Goal: Learn about a topic: Learn about a topic

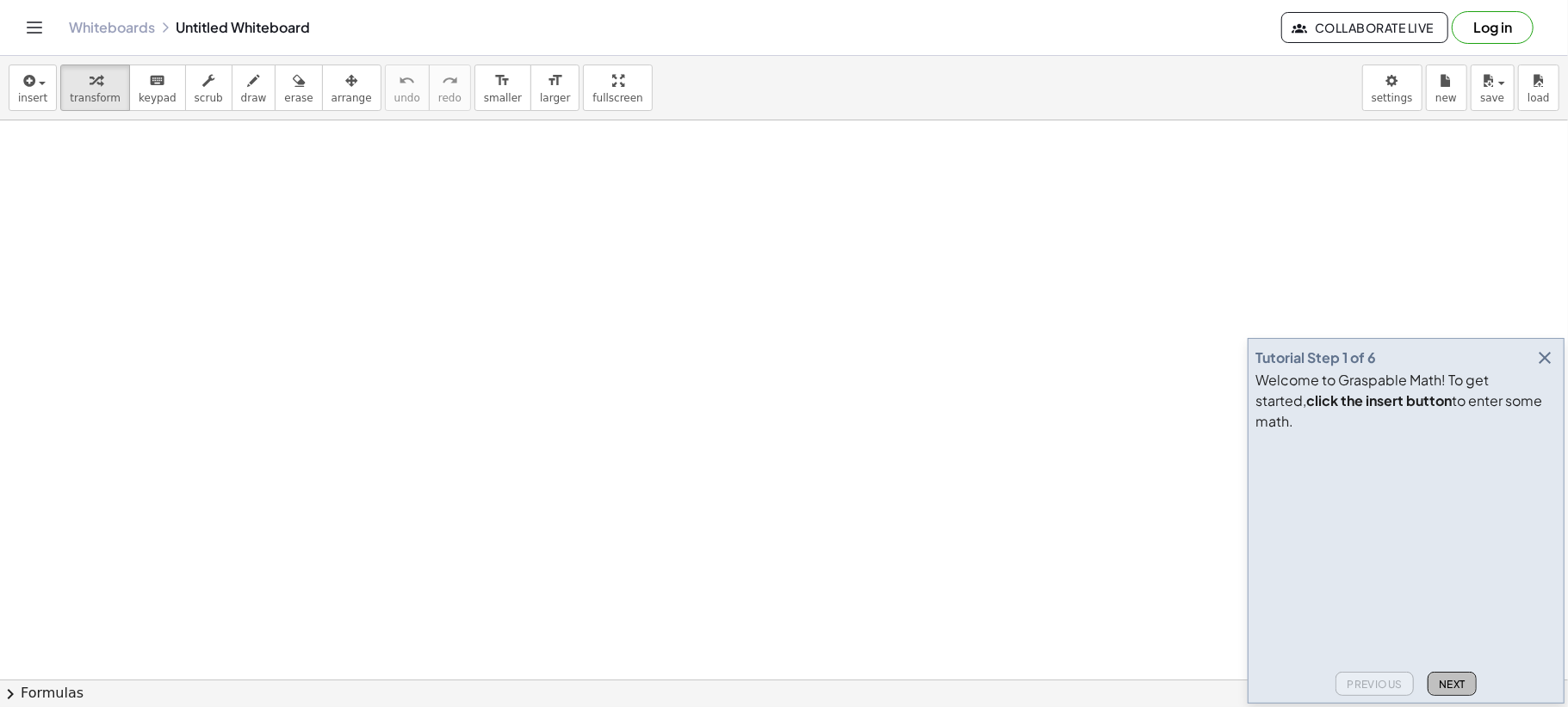
click at [1459, 676] on button "Next" at bounding box center [1452, 683] width 49 height 24
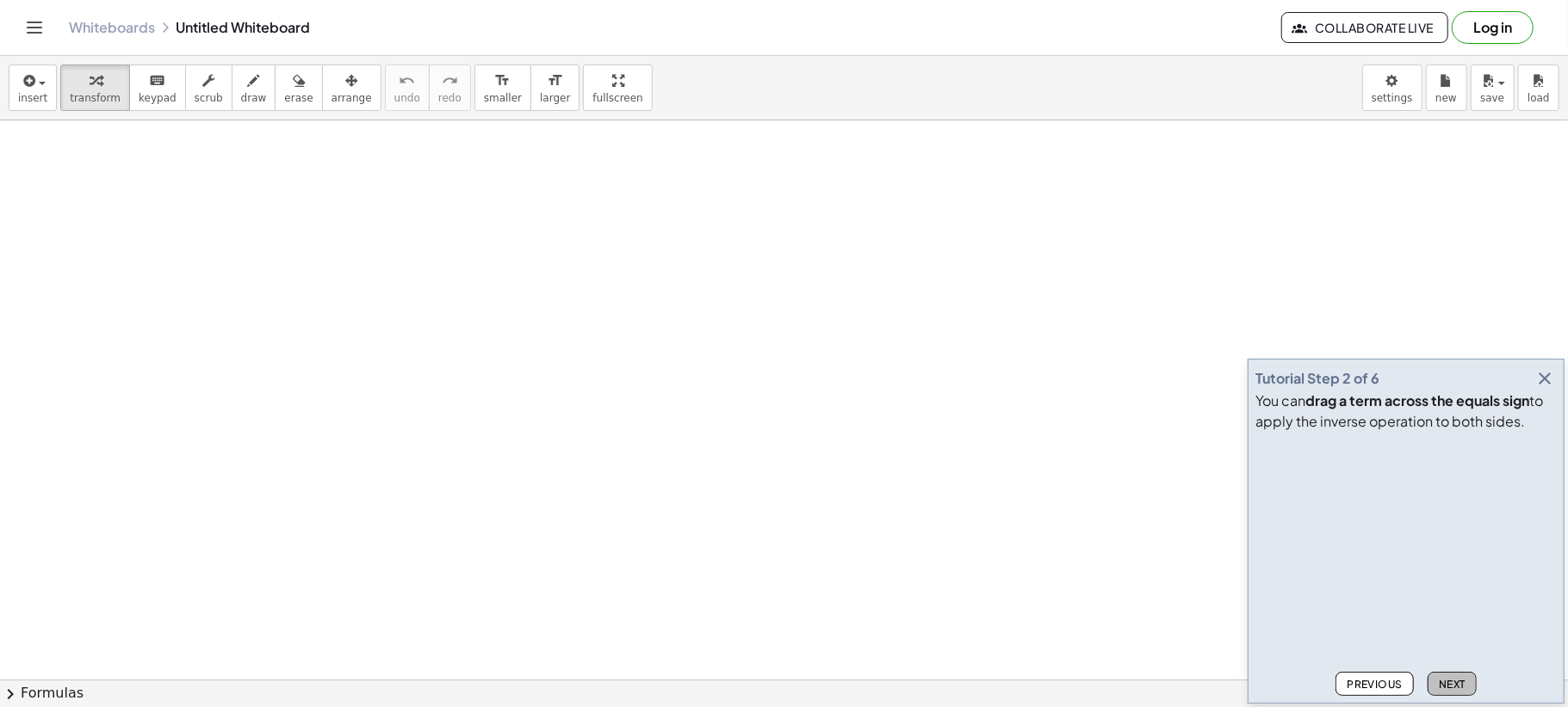
click at [1458, 676] on button "Next" at bounding box center [1452, 683] width 49 height 24
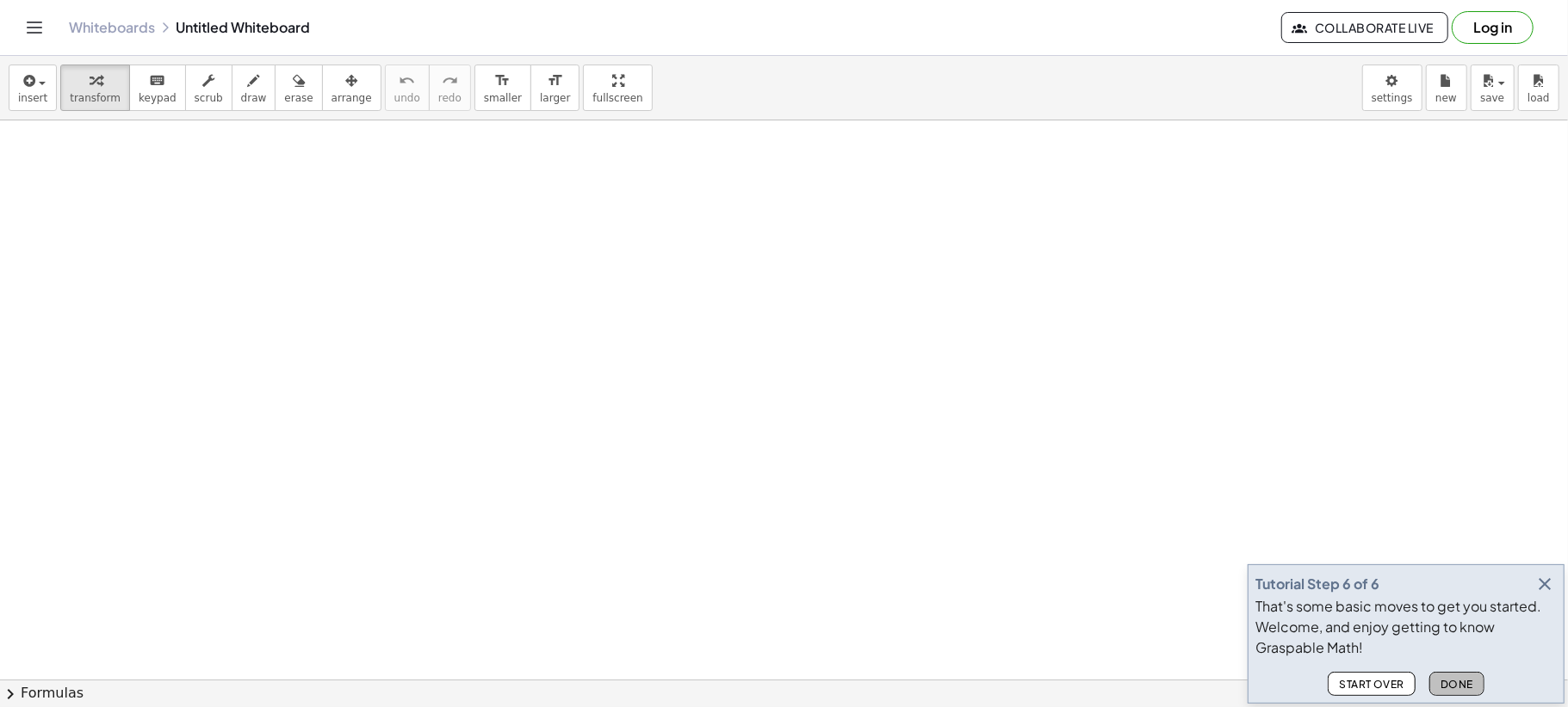
click at [1464, 685] on span "Done" at bounding box center [1457, 684] width 33 height 13
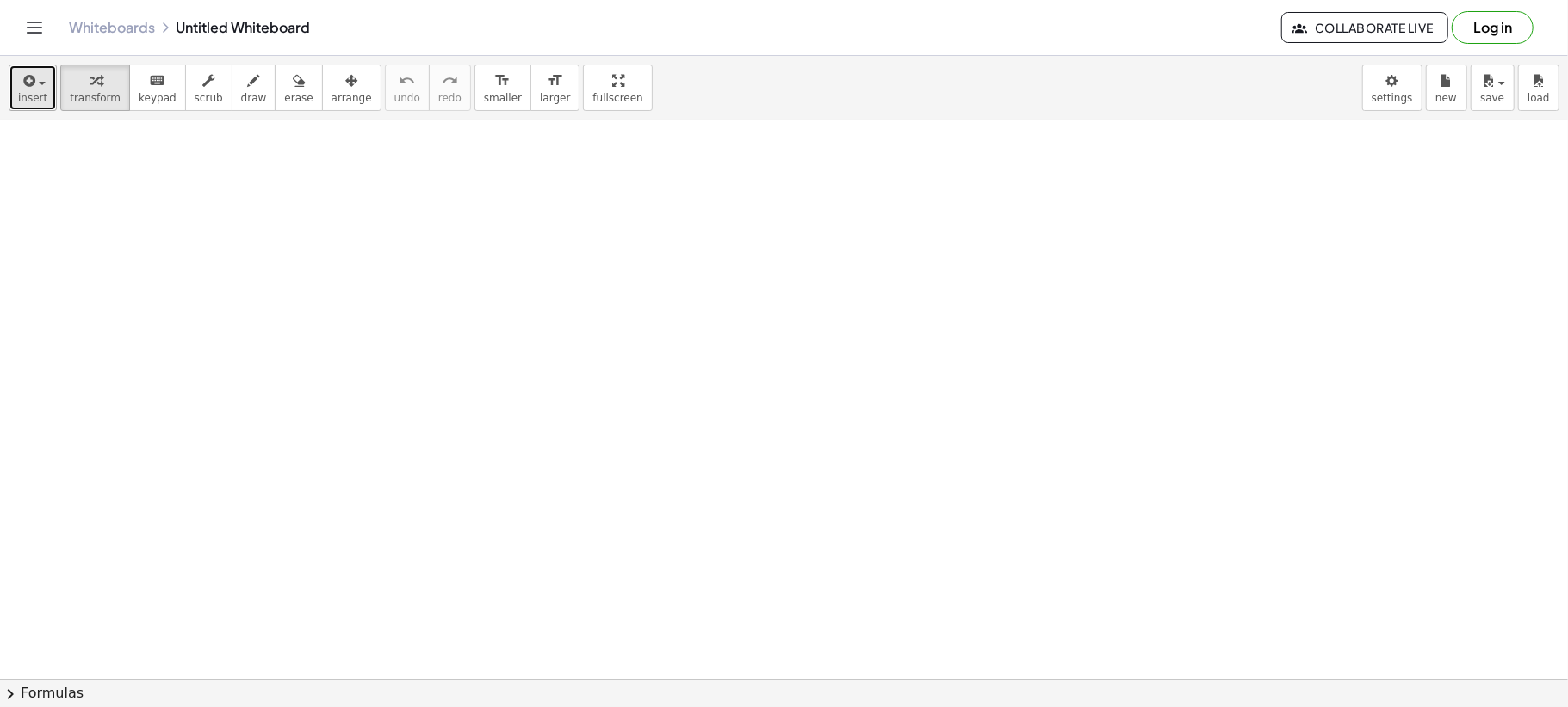
click at [39, 92] on span "insert" at bounding box center [33, 97] width 29 height 12
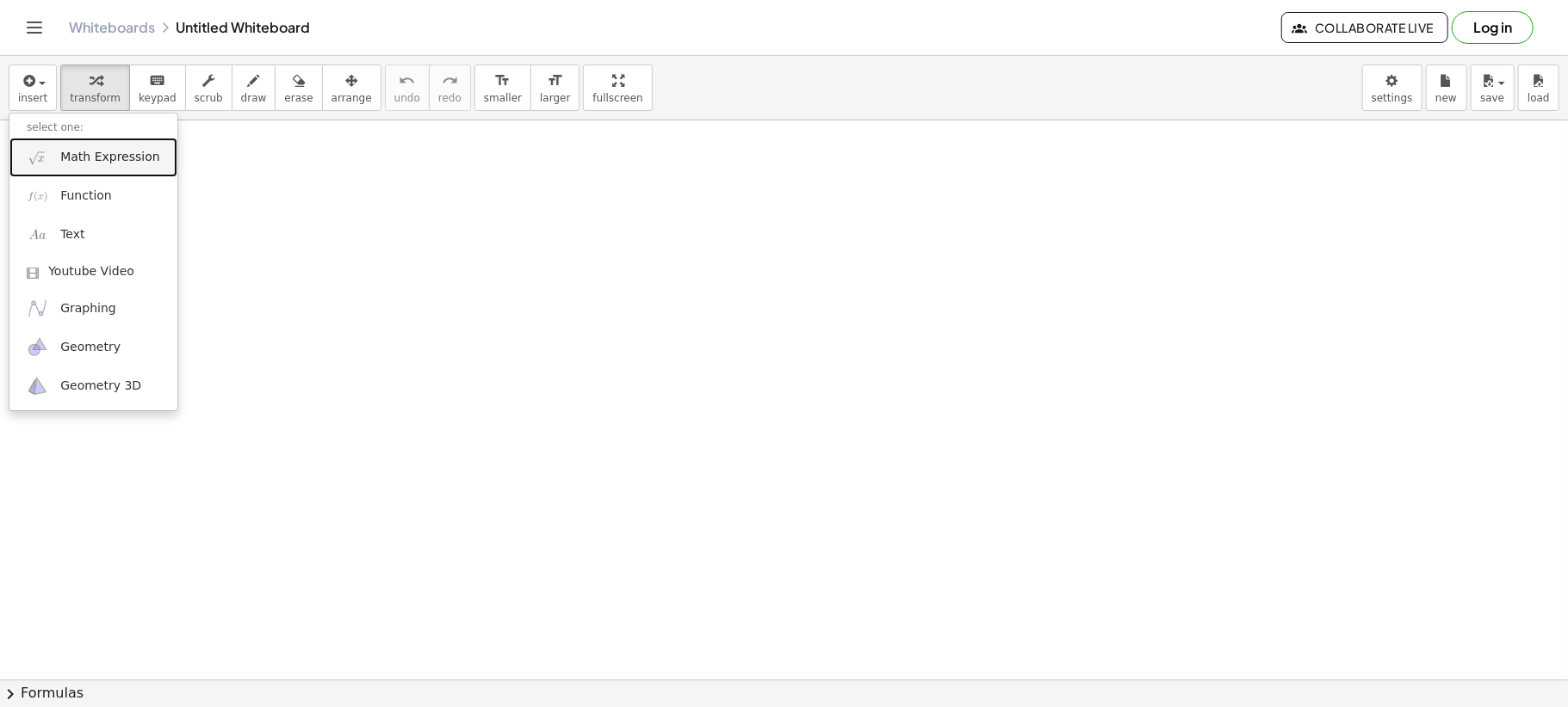
click at [67, 156] on span "Math Expression" at bounding box center [109, 157] width 99 height 17
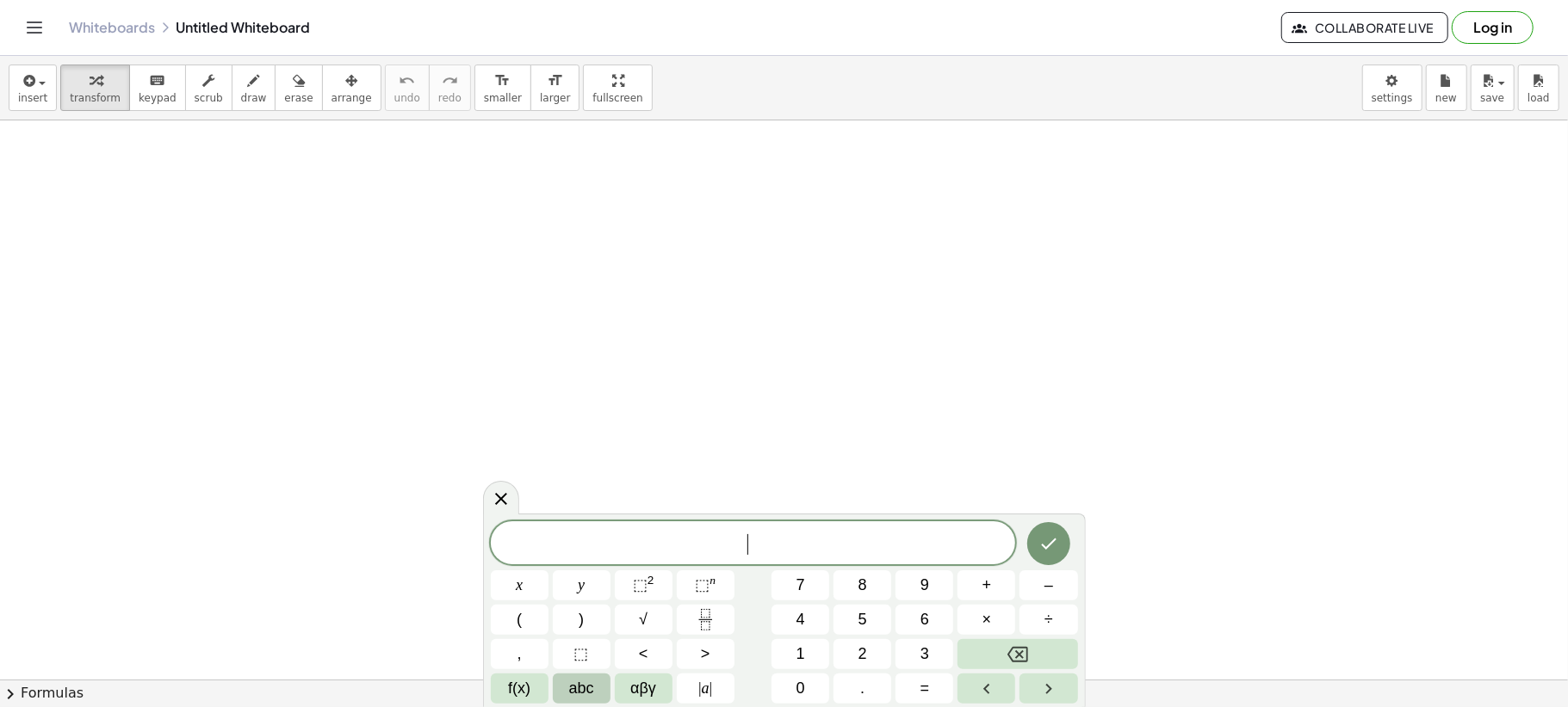
click at [591, 696] on span "abc" at bounding box center [581, 688] width 25 height 23
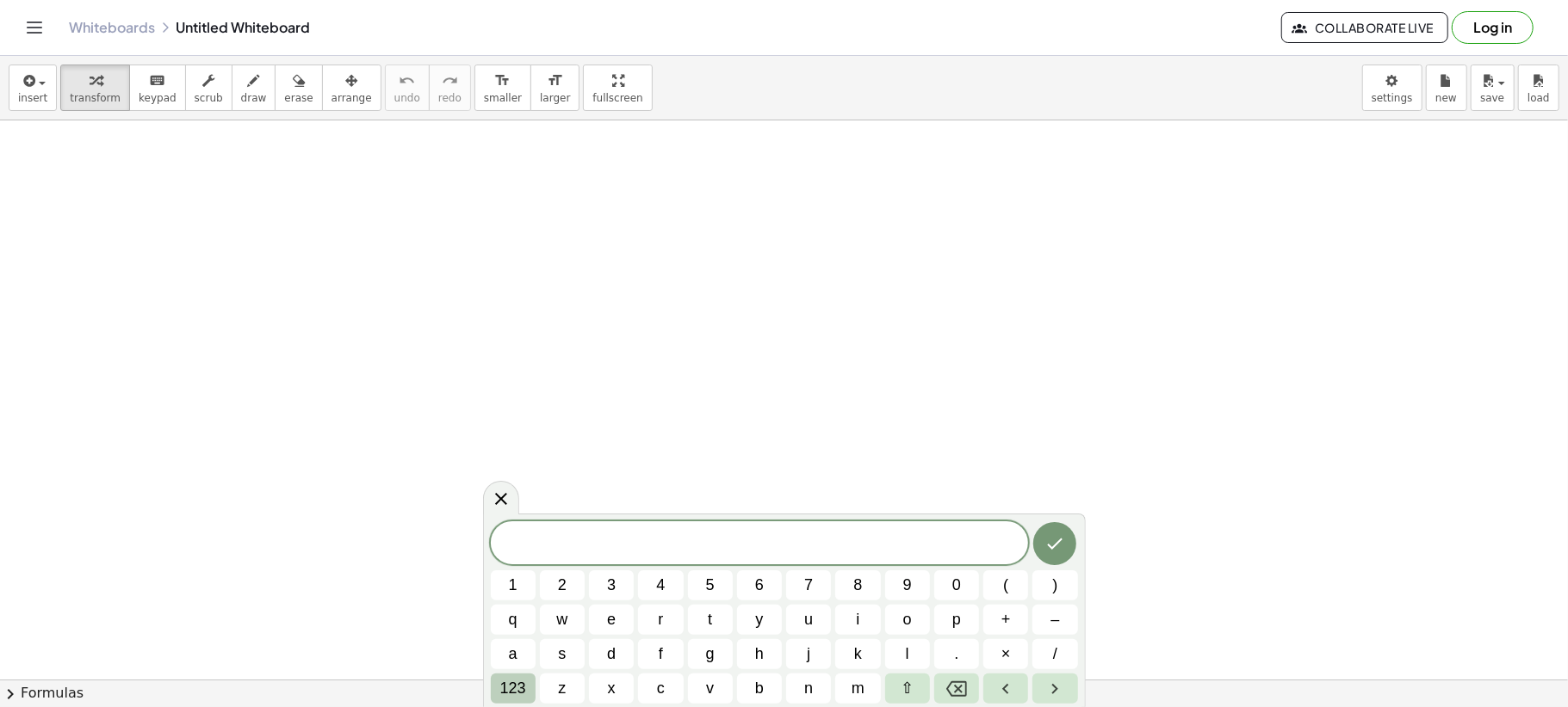
click at [520, 692] on span "123" at bounding box center [513, 688] width 26 height 23
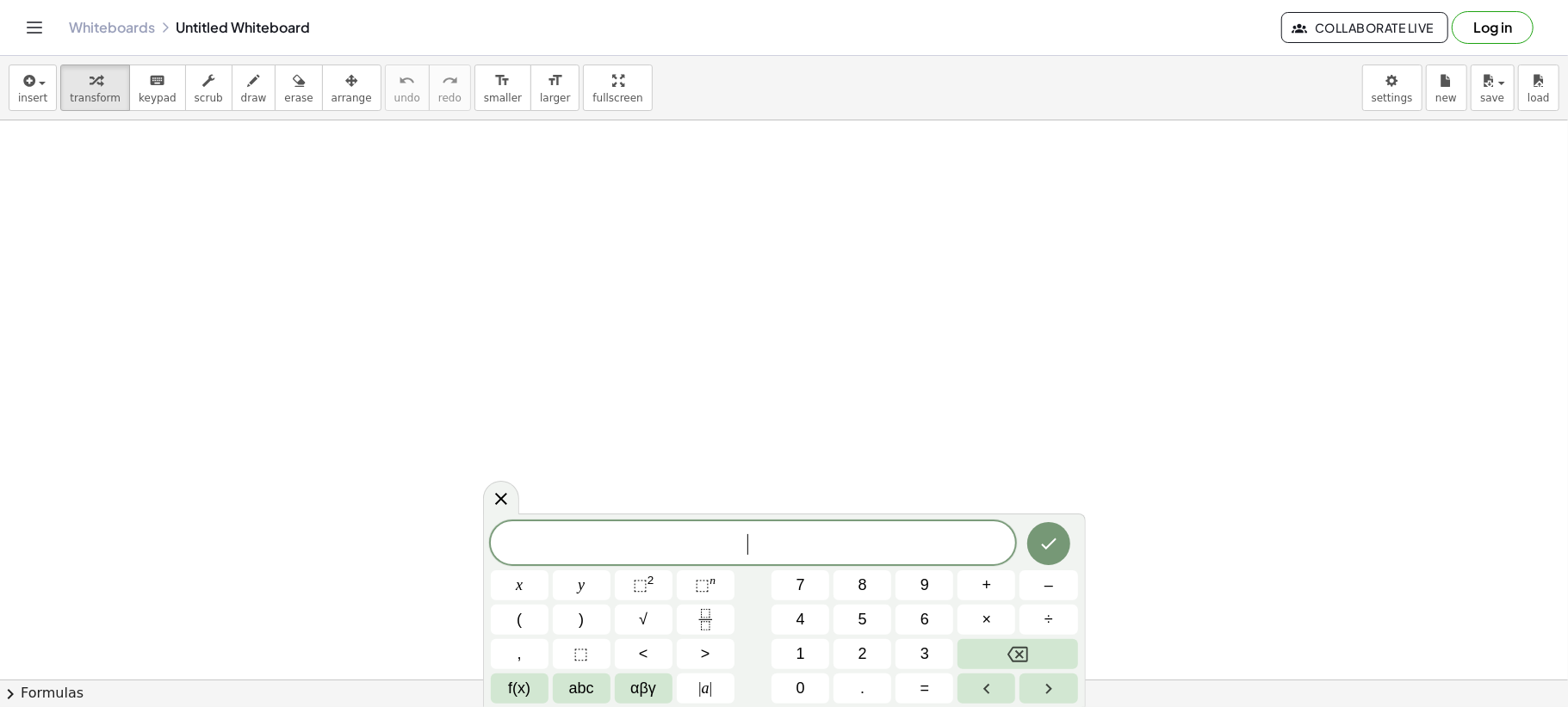
click at [520, 692] on span "f(x)" at bounding box center [519, 688] width 23 height 23
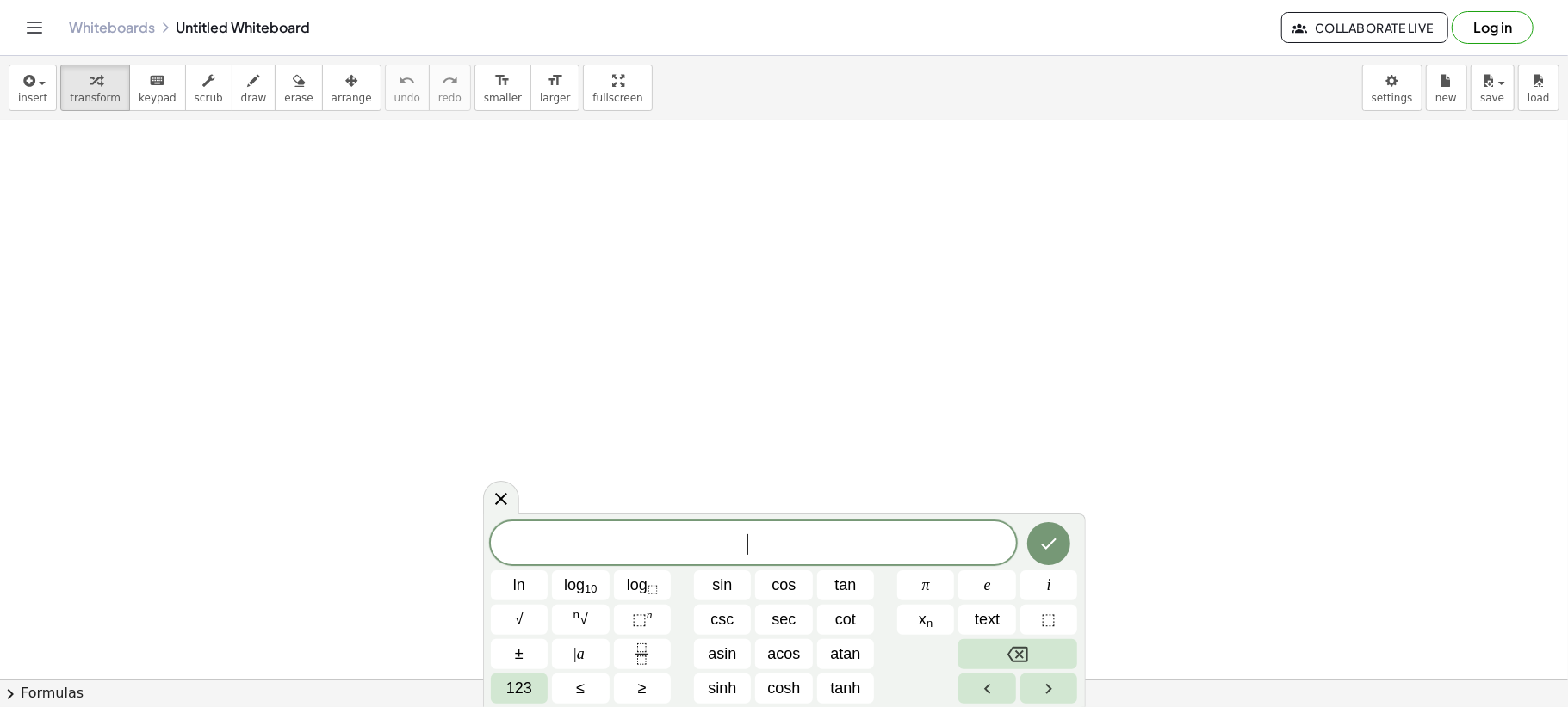
click at [520, 692] on span "123" at bounding box center [519, 688] width 26 height 23
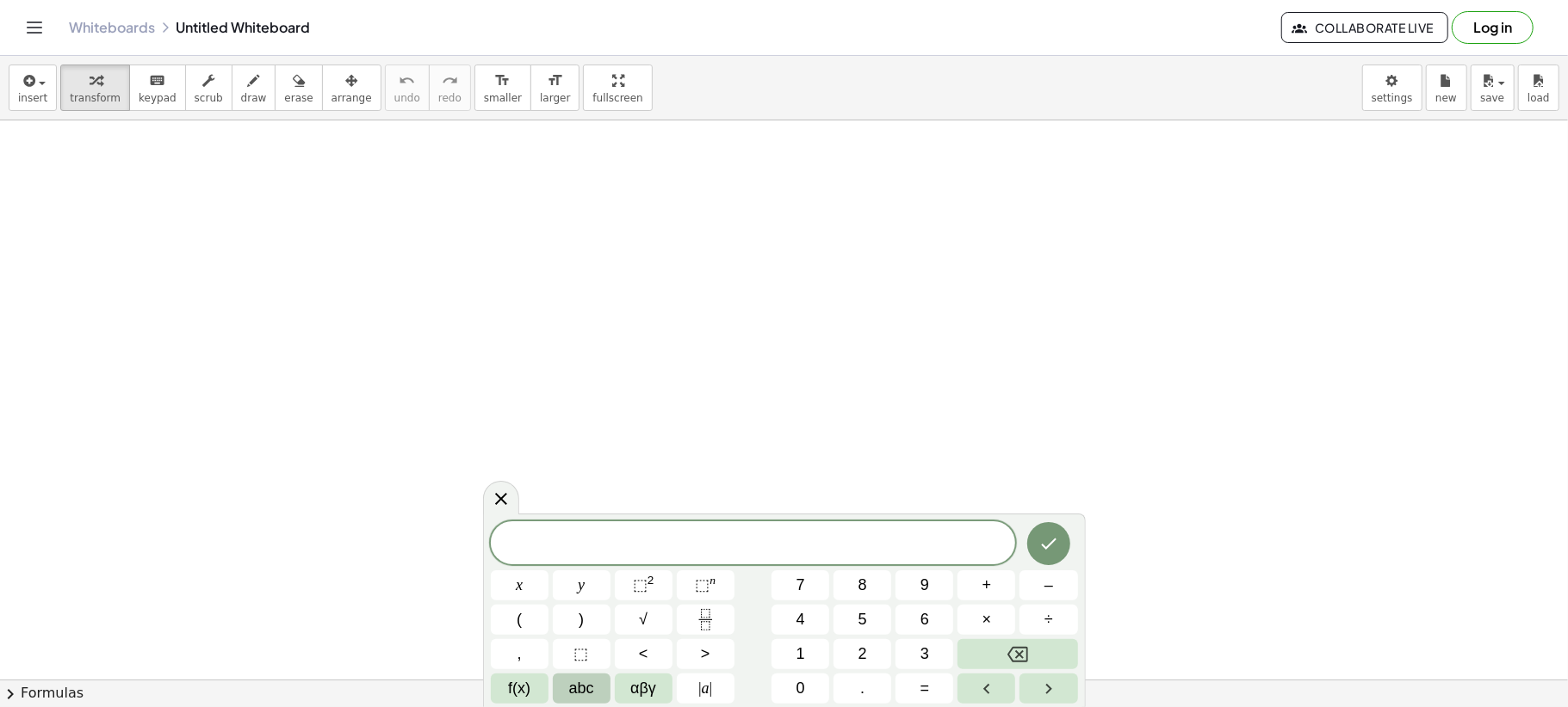
click at [596, 702] on button "abc" at bounding box center [581, 688] width 57 height 30
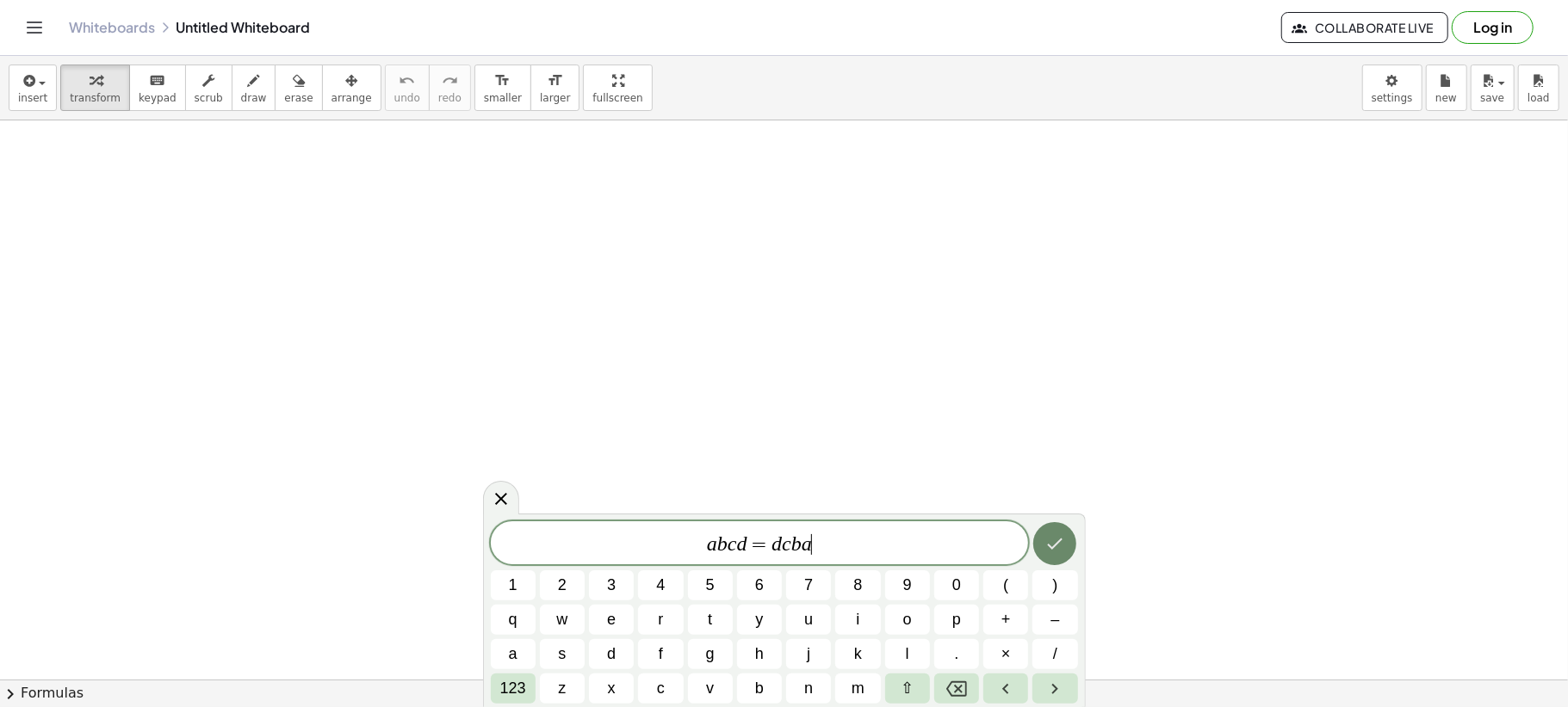
click at [1058, 538] on icon "Done" at bounding box center [1054, 543] width 21 height 21
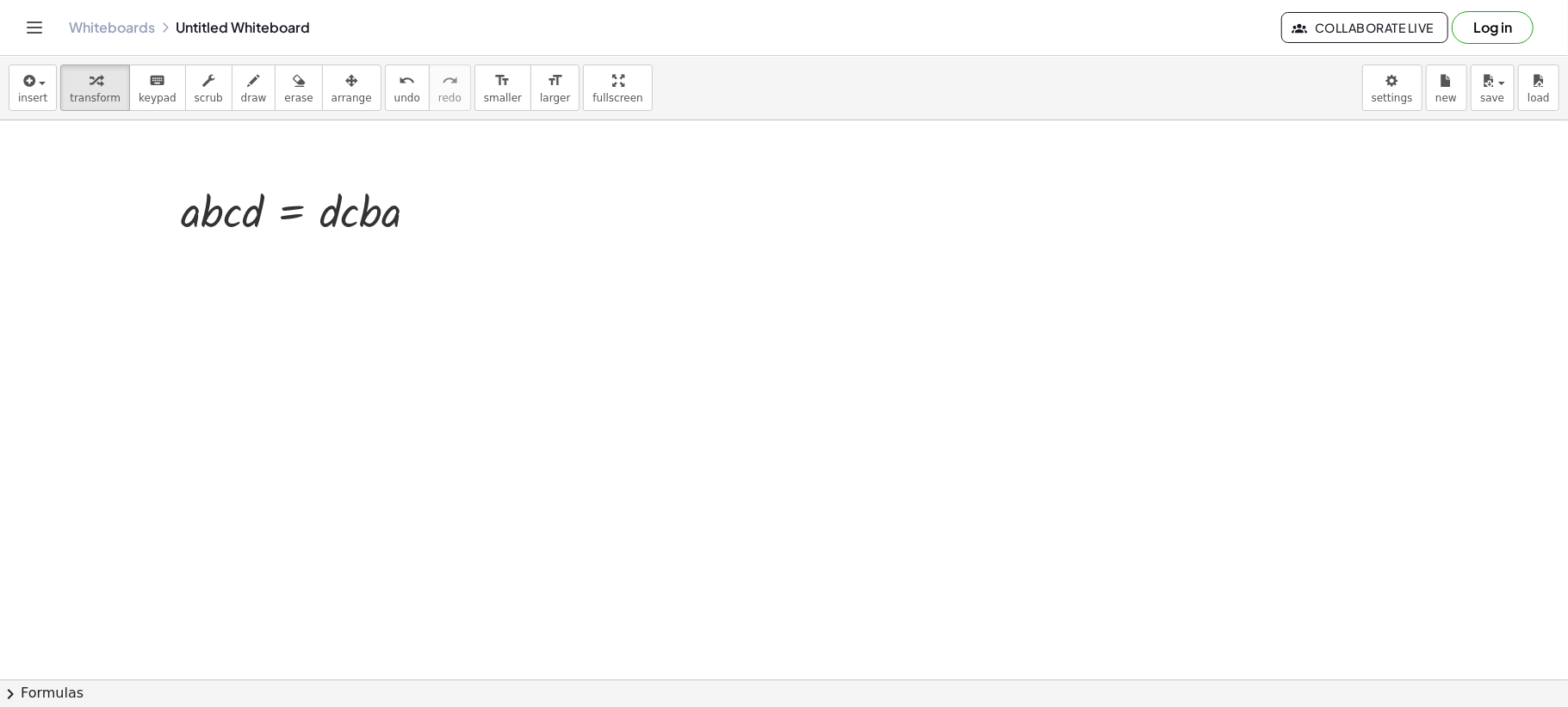
click at [11, 692] on span "chevron_right" at bounding box center [10, 694] width 21 height 21
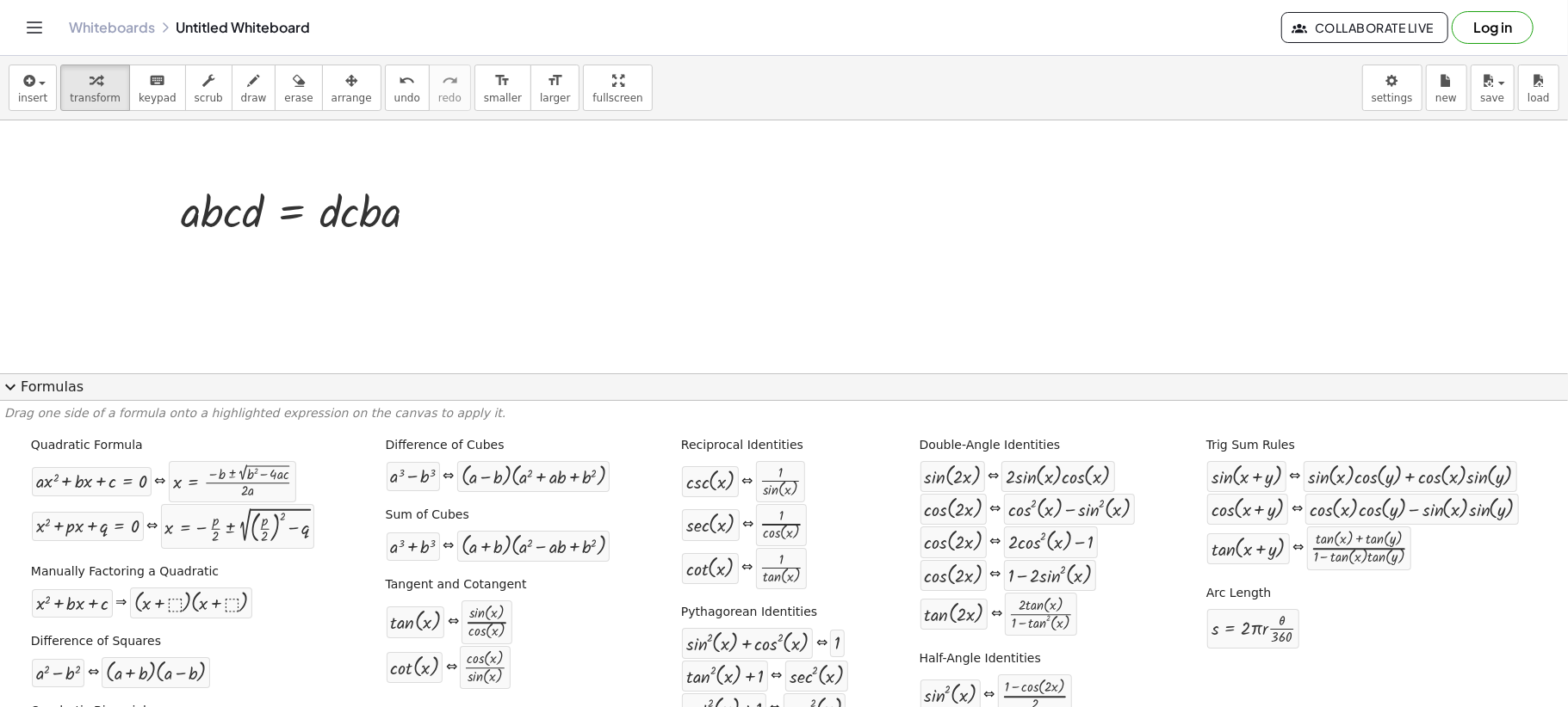
click at [46, 393] on button "expand_more Formulas" at bounding box center [784, 387] width 1568 height 27
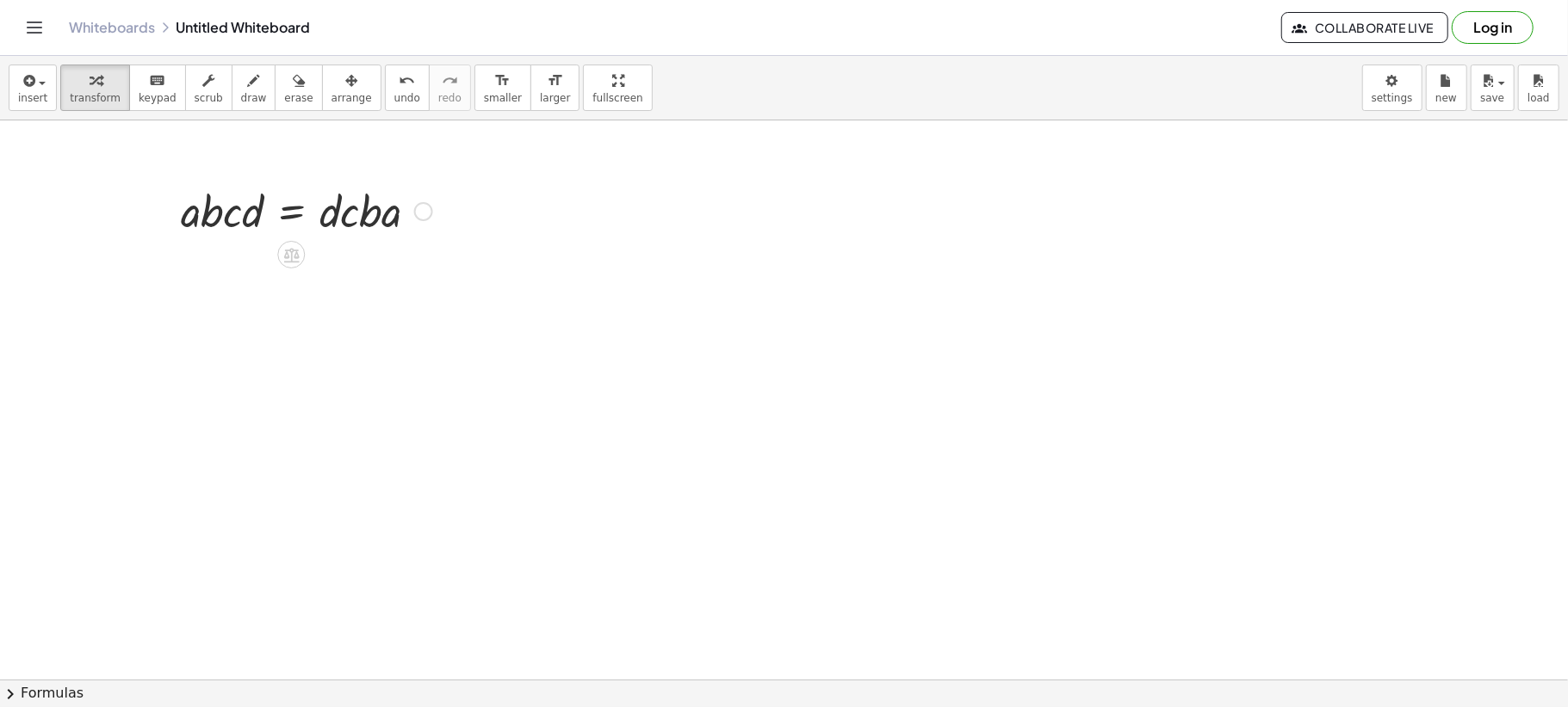
click at [291, 217] on div at bounding box center [306, 210] width 269 height 58
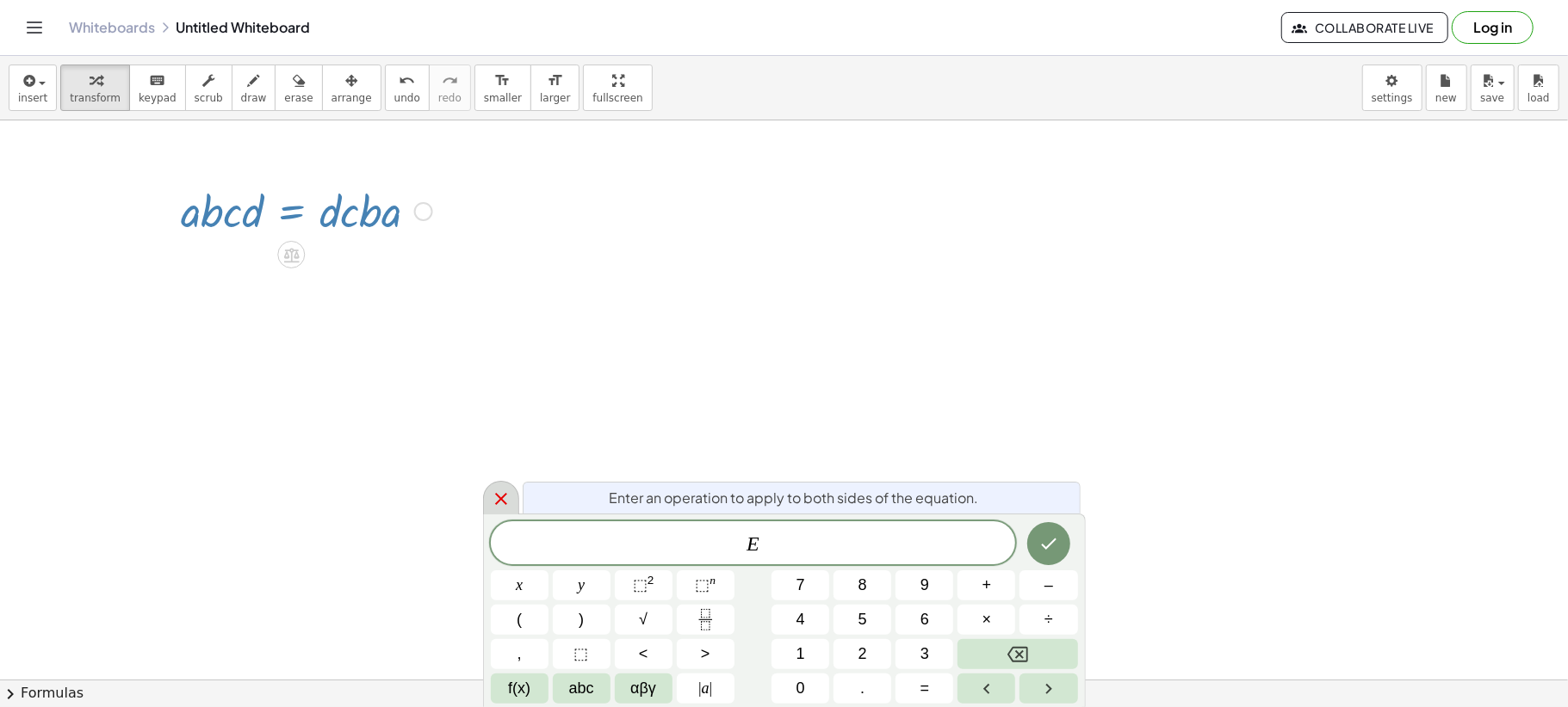
click at [507, 497] on icon at bounding box center [500, 498] width 21 height 21
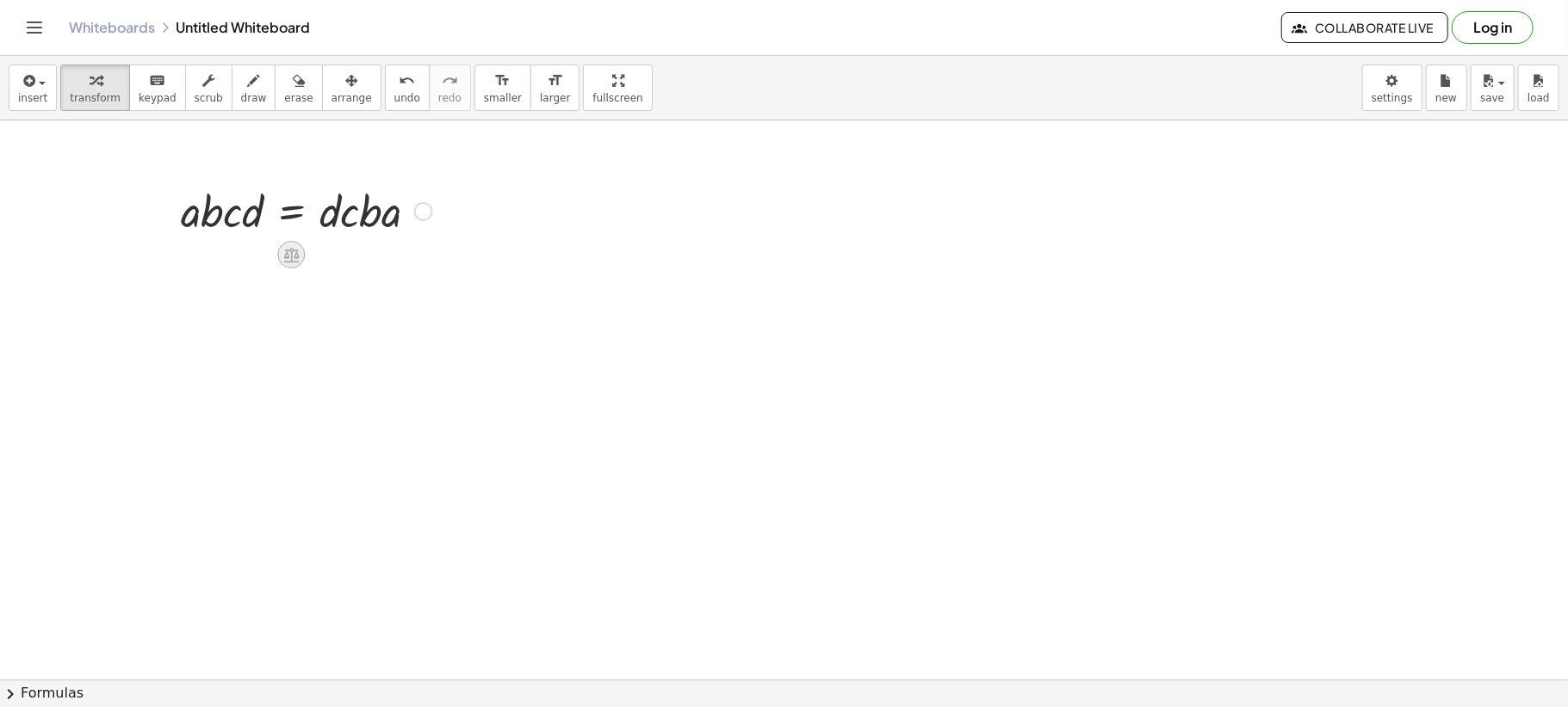
click at [290, 260] on icon at bounding box center [292, 255] width 18 height 18
click at [430, 214] on div at bounding box center [423, 211] width 19 height 19
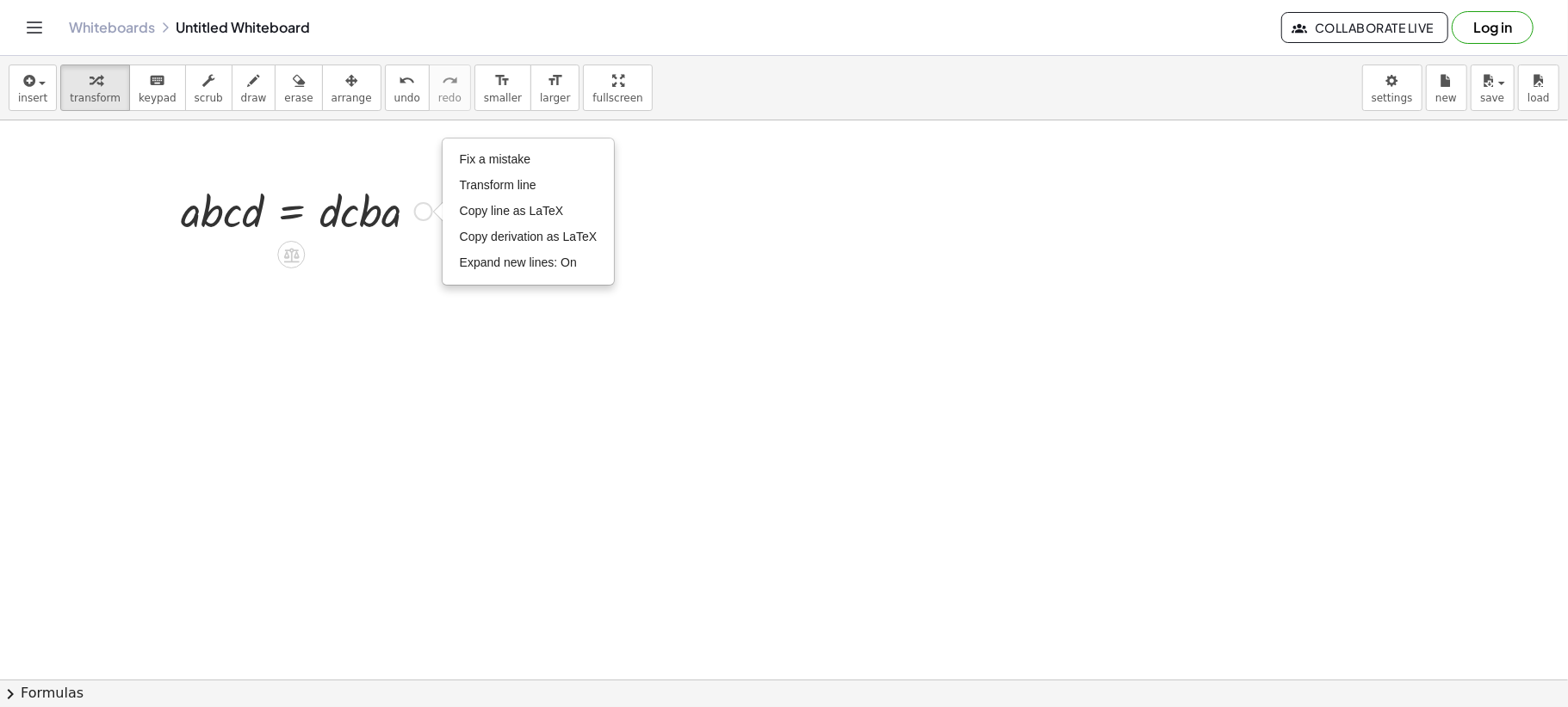
click at [347, 221] on div at bounding box center [306, 210] width 269 height 58
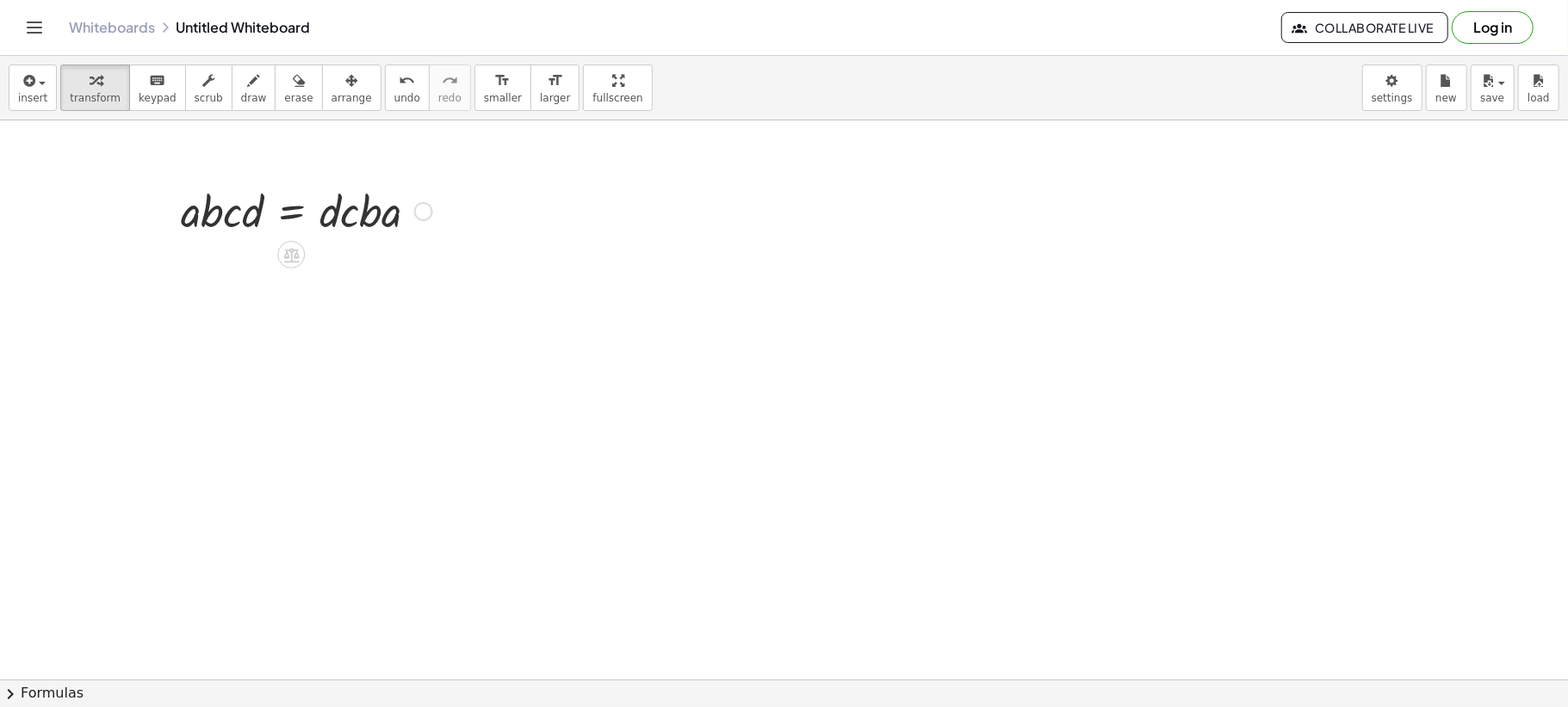
click at [253, 229] on div at bounding box center [306, 210] width 269 height 58
click at [286, 253] on icon at bounding box center [292, 255] width 15 height 15
click at [360, 258] on icon at bounding box center [359, 254] width 15 height 15
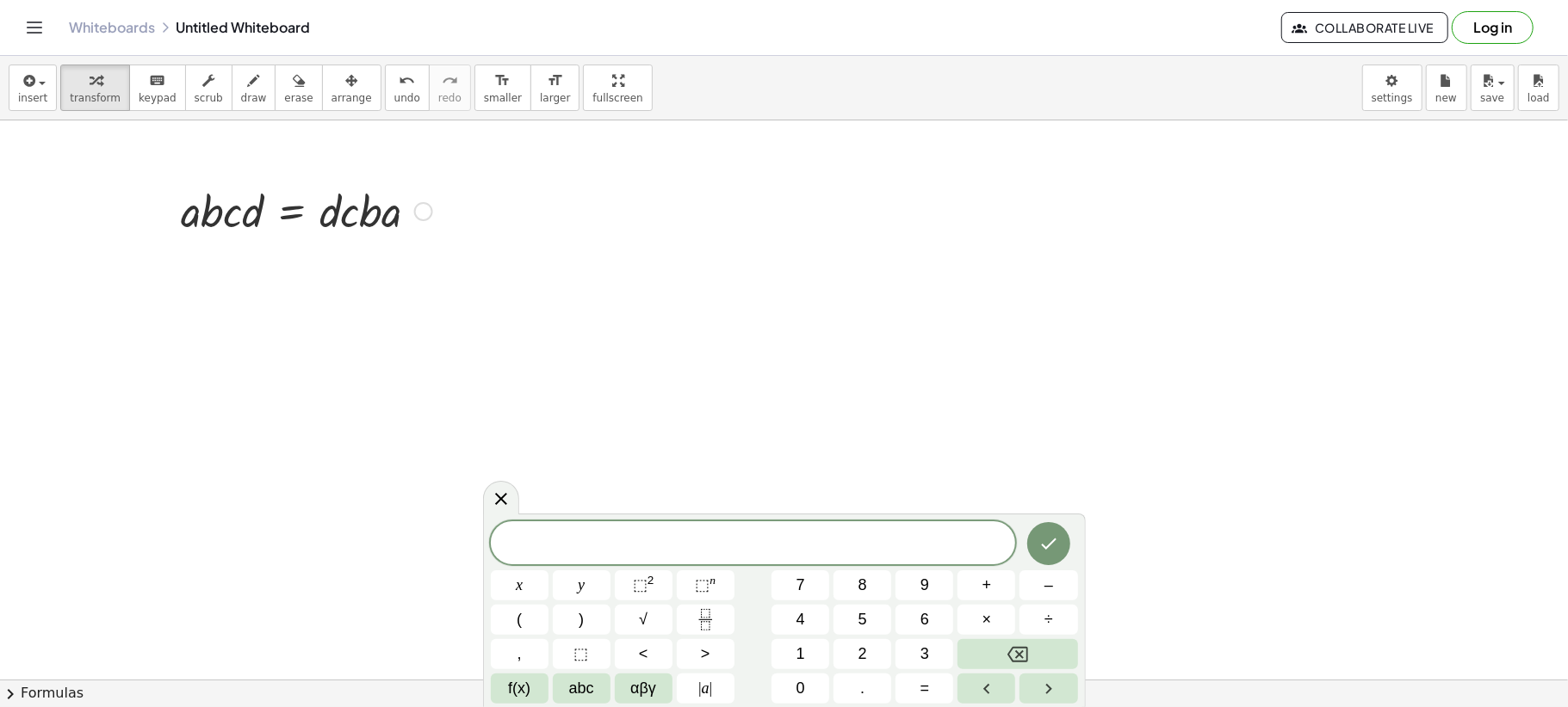
click at [301, 214] on div at bounding box center [306, 210] width 269 height 58
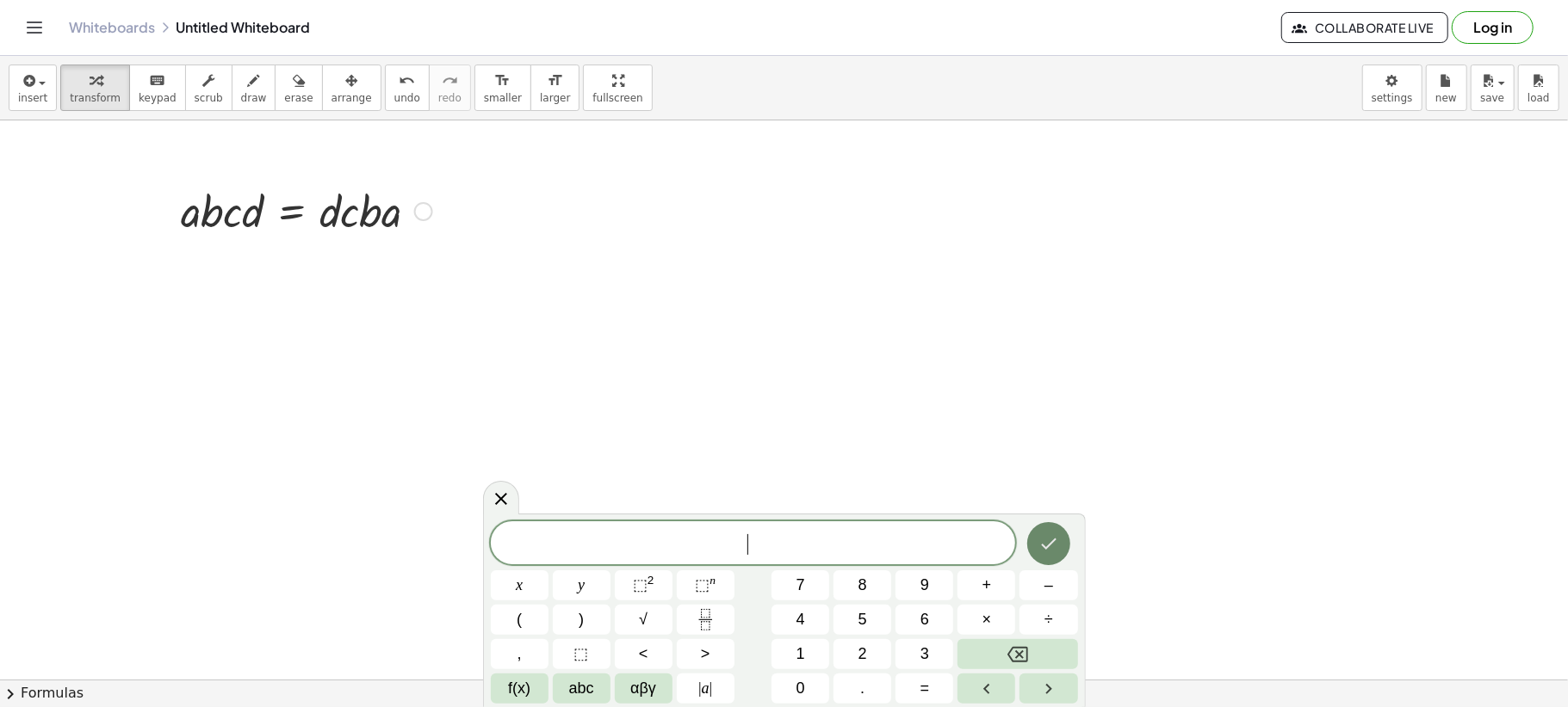
click at [1056, 545] on icon "Done" at bounding box center [1048, 543] width 21 height 21
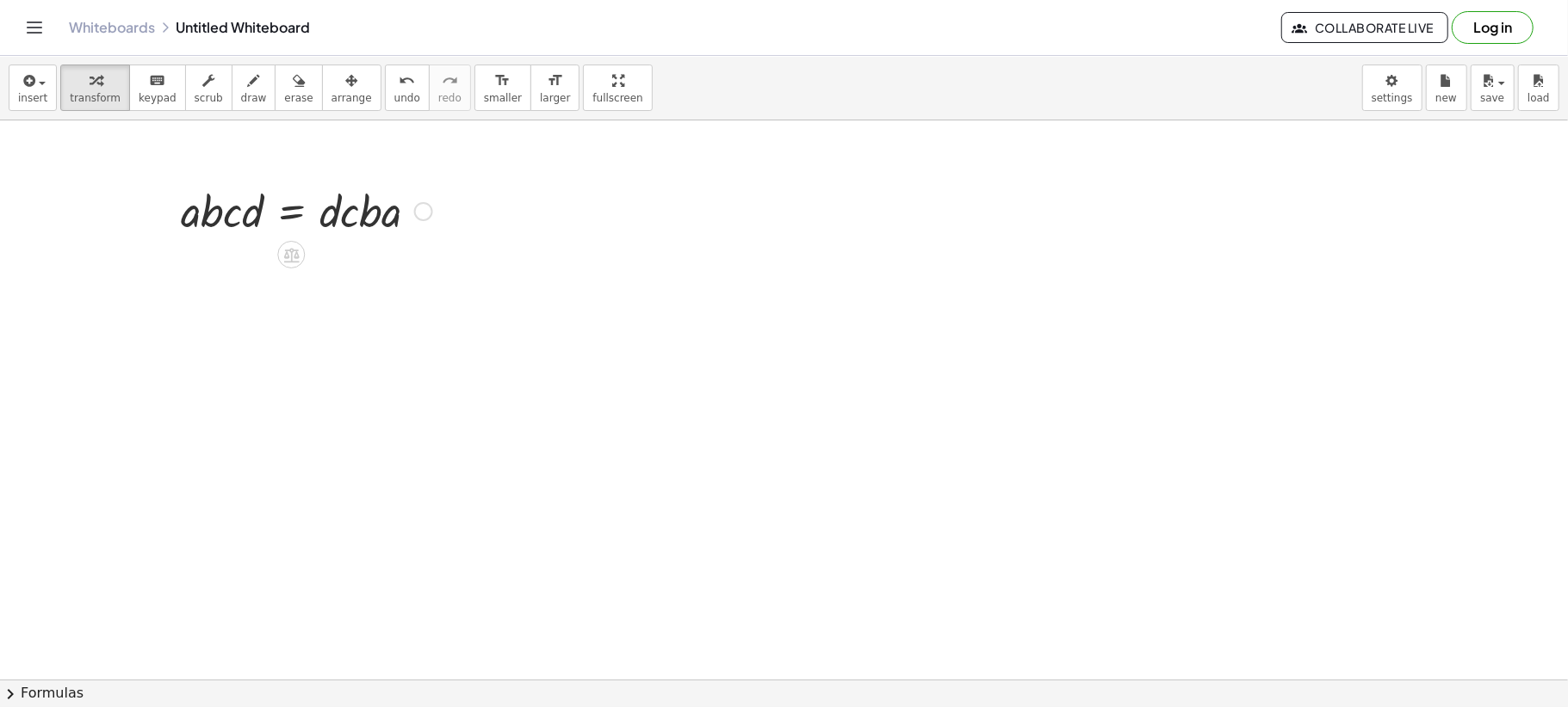
click at [420, 214] on div "Fix a mistake Transform line Copy line as LaTeX Copy derivation as LaTeX Expand…" at bounding box center [423, 211] width 19 height 19
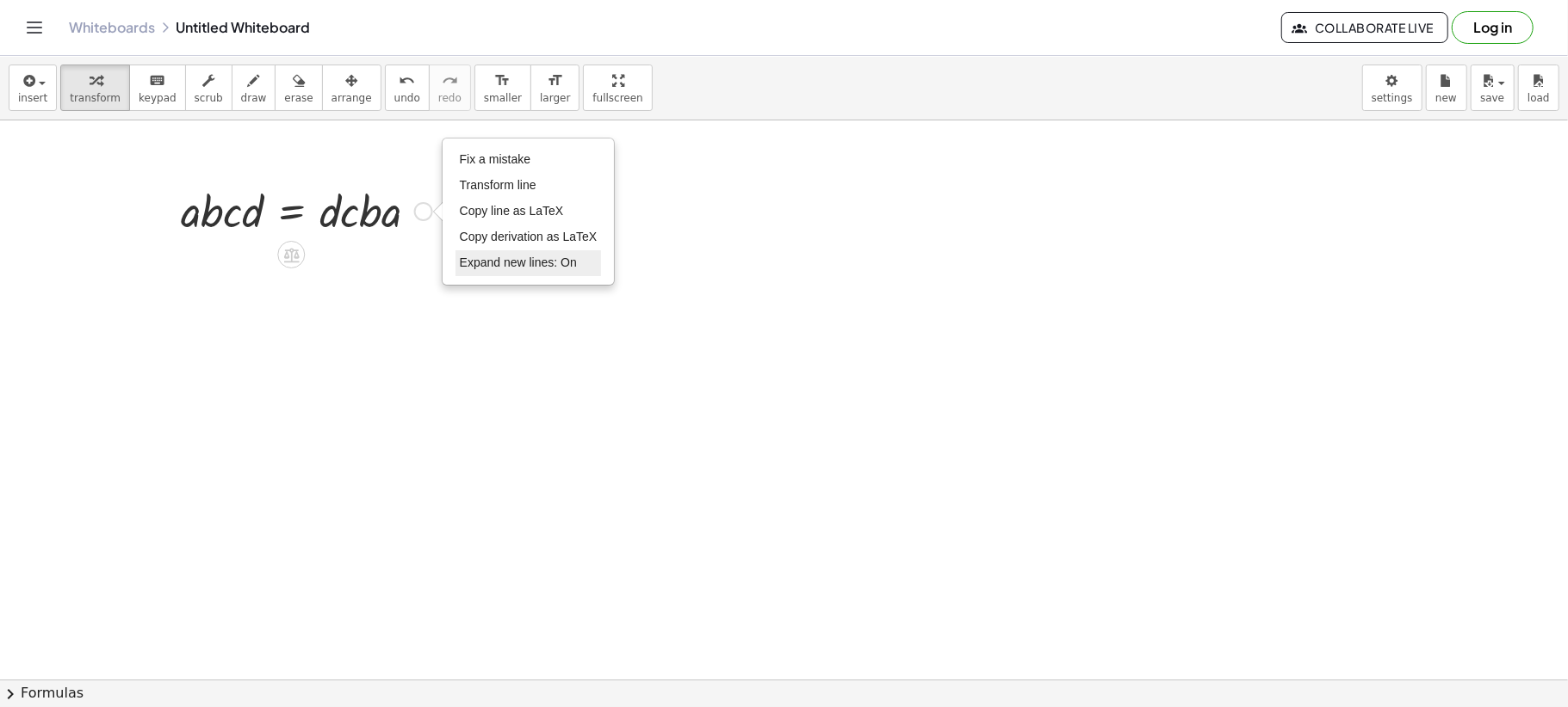
click at [533, 259] on span "Expand new lines: On" at bounding box center [518, 261] width 117 height 14
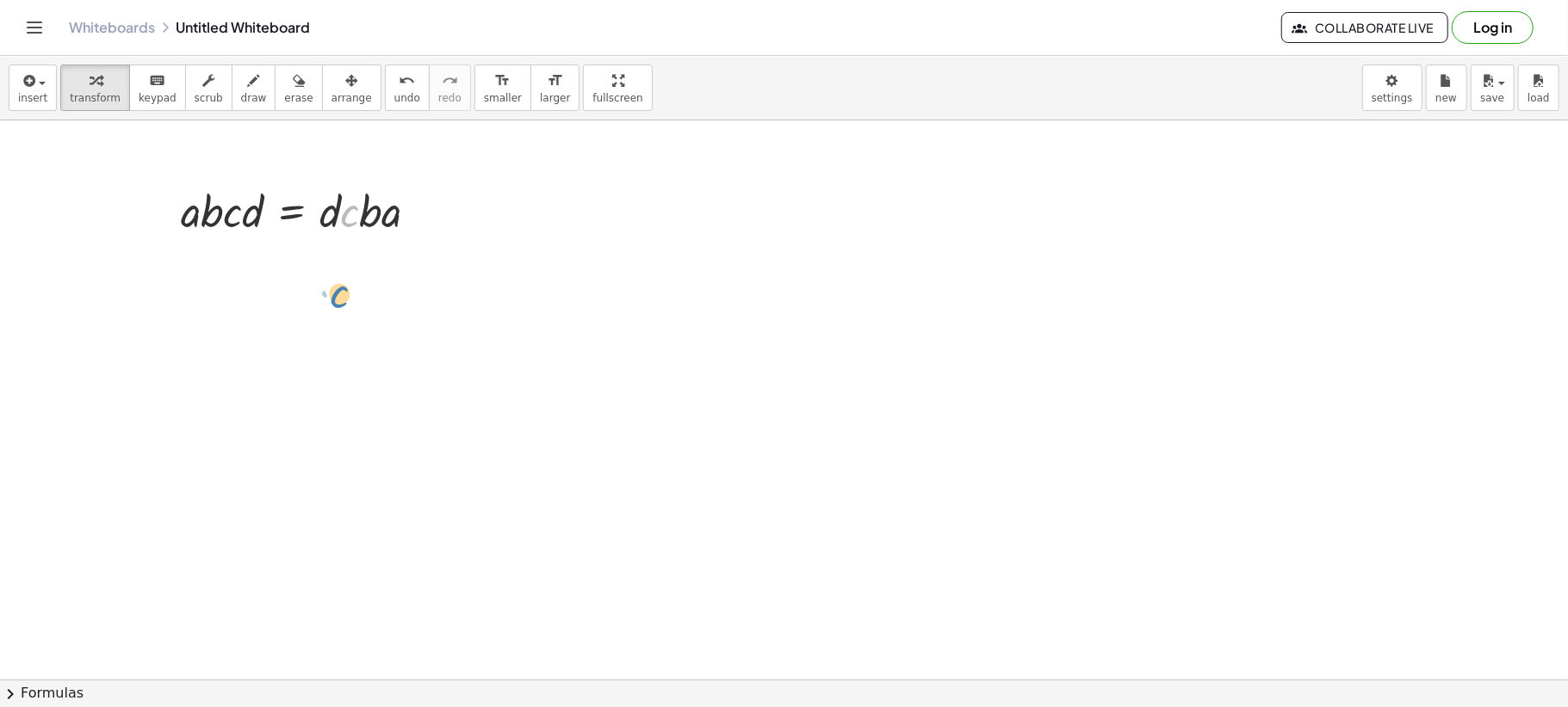
drag, startPoint x: 359, startPoint y: 215, endPoint x: 348, endPoint y: 296, distance: 81.7
drag, startPoint x: 425, startPoint y: 217, endPoint x: 425, endPoint y: 291, distance: 74.0
click at [408, 273] on div at bounding box center [410, 273] width 19 height 19
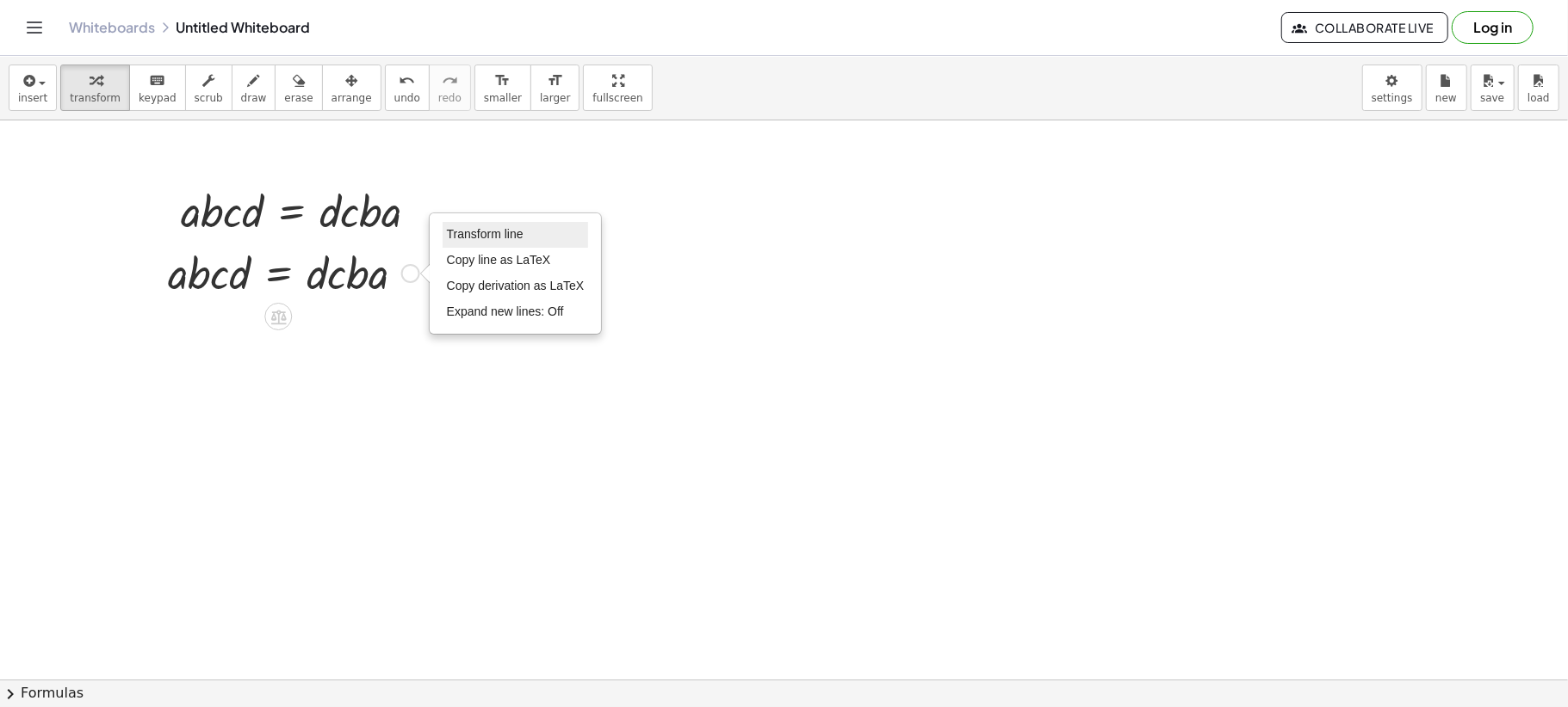
click at [465, 238] on span "Transform line" at bounding box center [485, 233] width 77 height 14
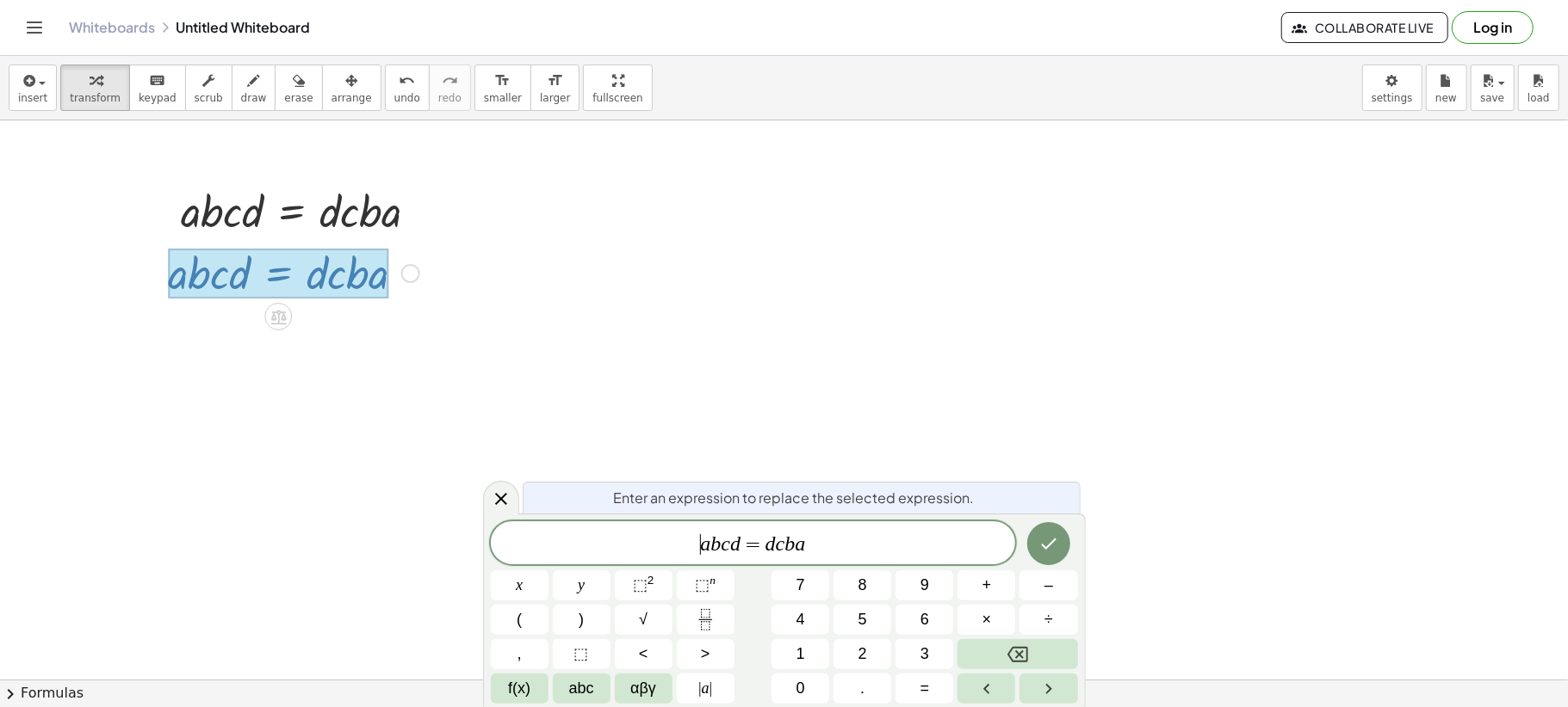
click at [696, 546] on span "​ a b c d = d c b a" at bounding box center [753, 545] width 525 height 24
click at [1052, 545] on icon "Done" at bounding box center [1048, 543] width 21 height 21
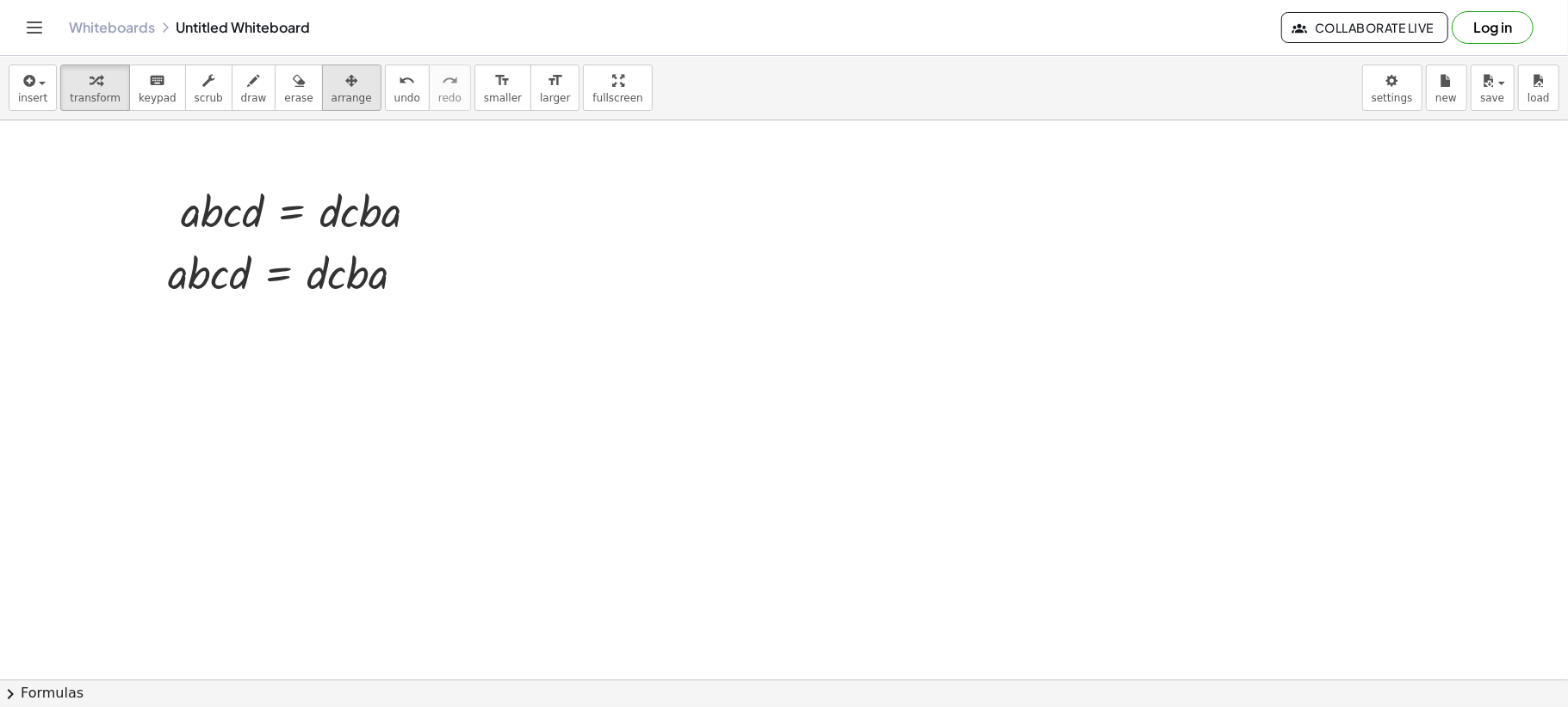
click at [346, 87] on icon "button" at bounding box center [351, 80] width 12 height 21
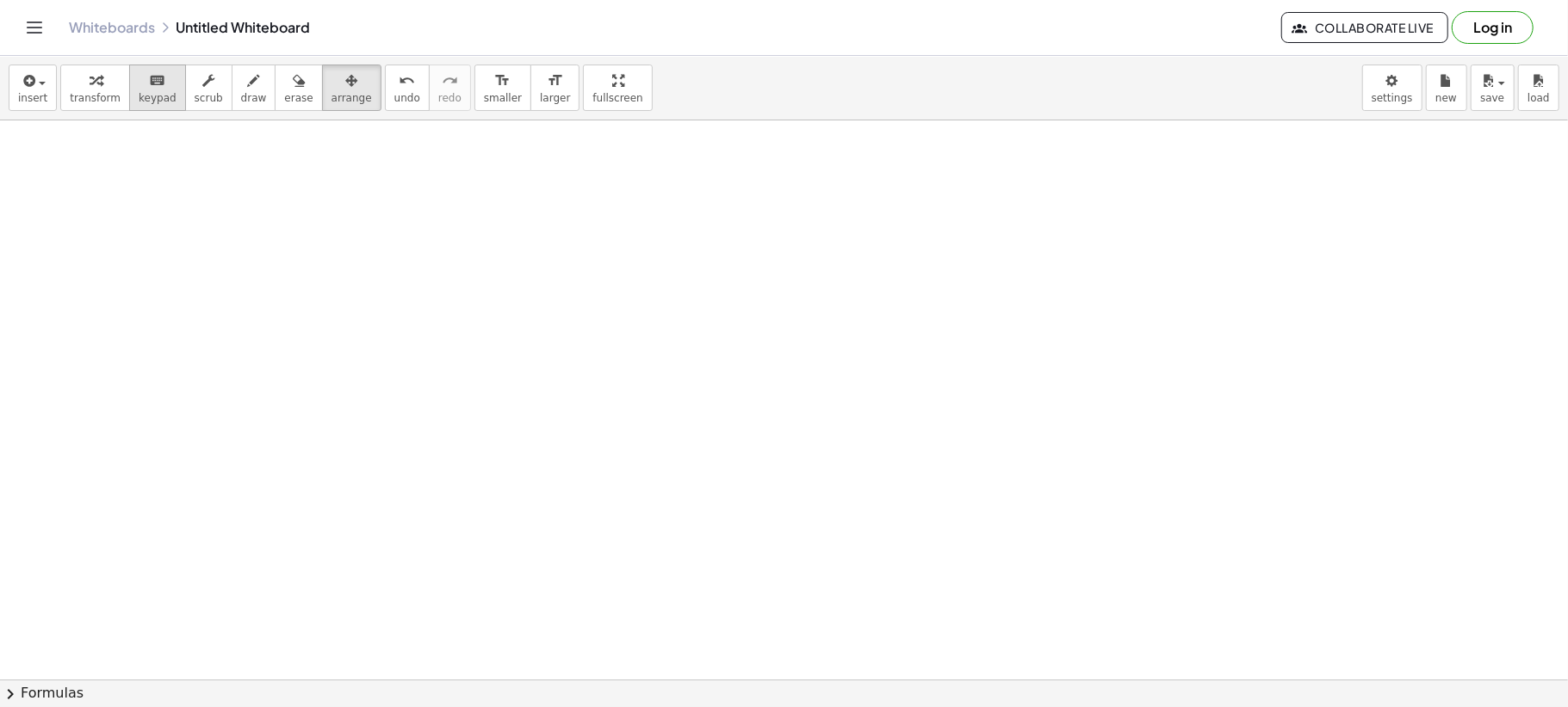
click at [149, 84] on icon "keyboard" at bounding box center [157, 80] width 16 height 21
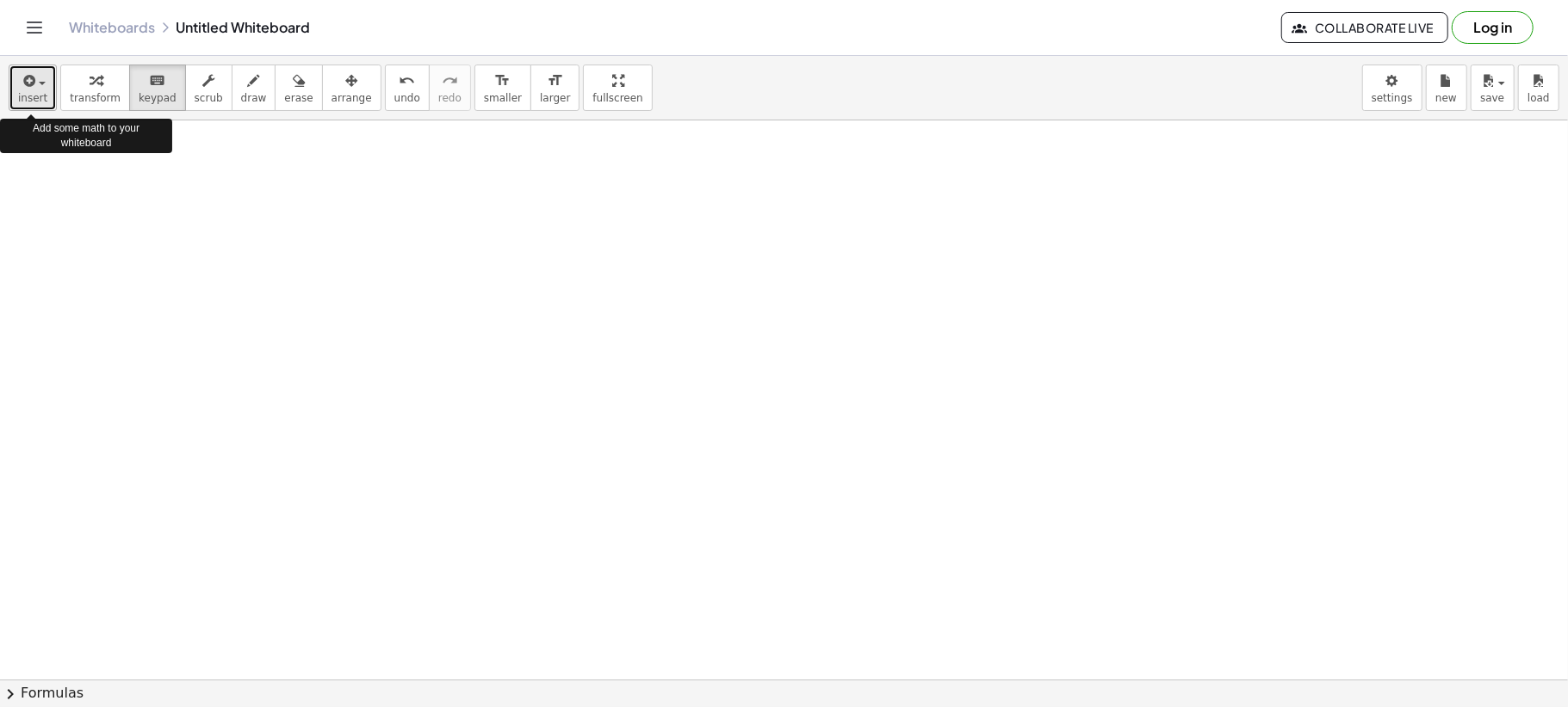
click at [36, 100] on span "insert" at bounding box center [33, 97] width 29 height 12
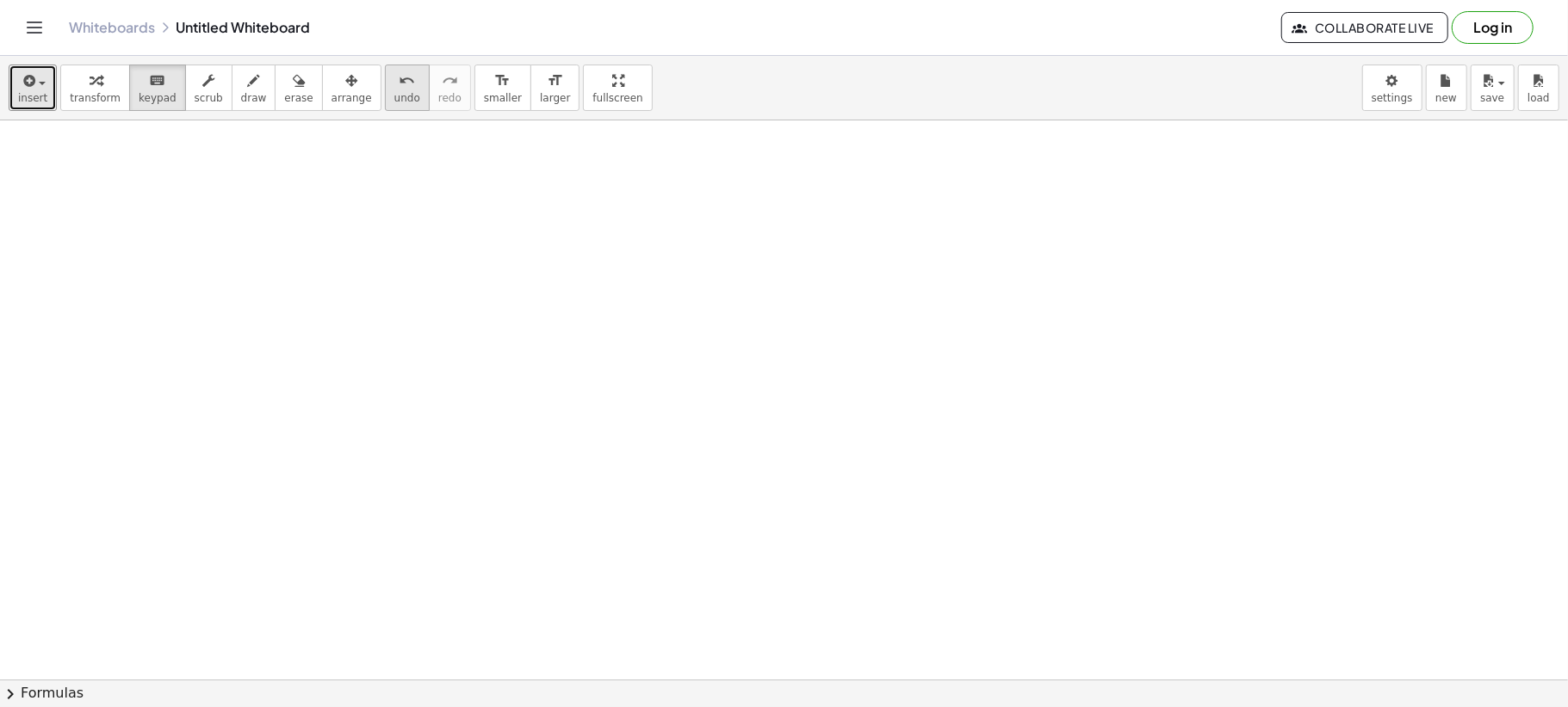
click at [385, 77] on button "undo undo" at bounding box center [407, 87] width 45 height 46
click at [398, 84] on icon "undo" at bounding box center [407, 80] width 16 height 21
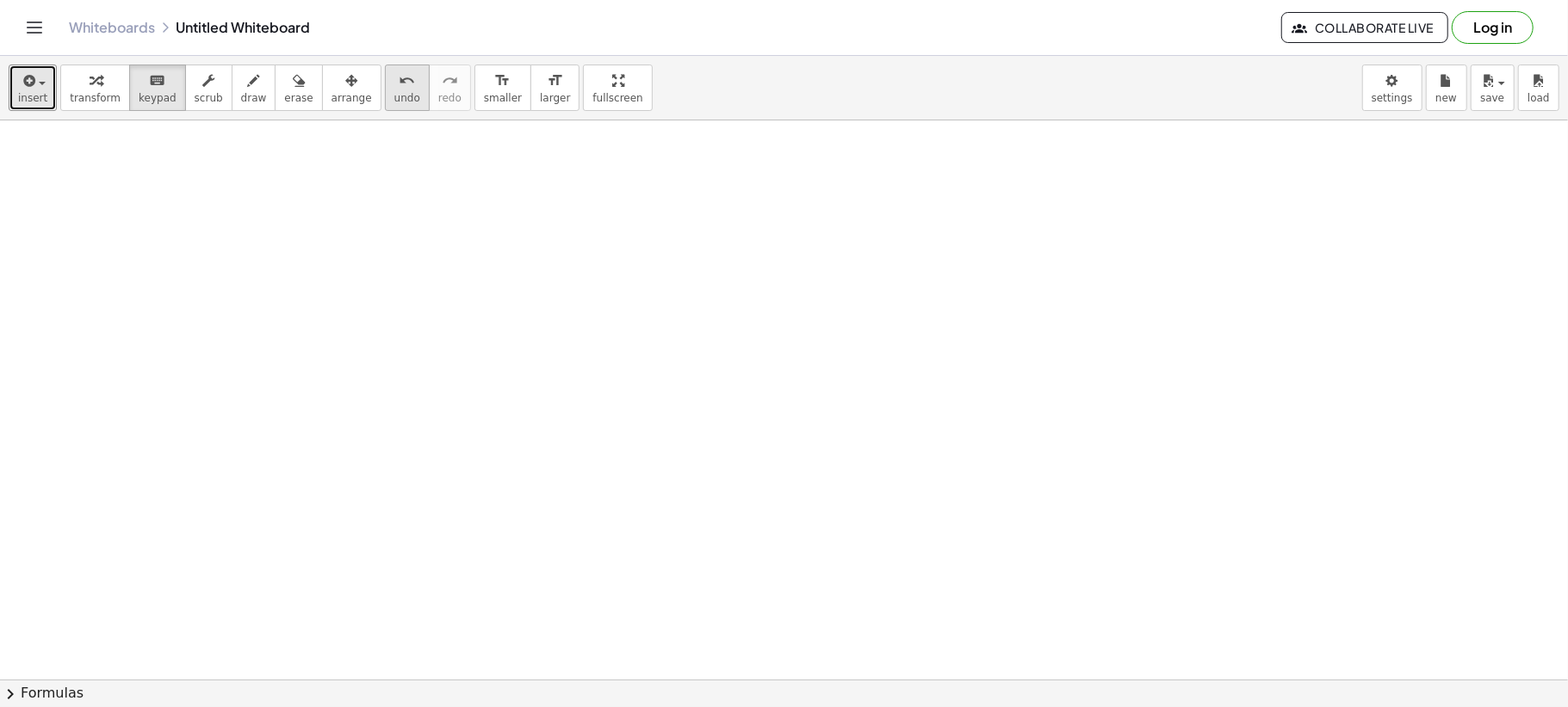
click at [398, 83] on icon "undo" at bounding box center [407, 80] width 16 height 21
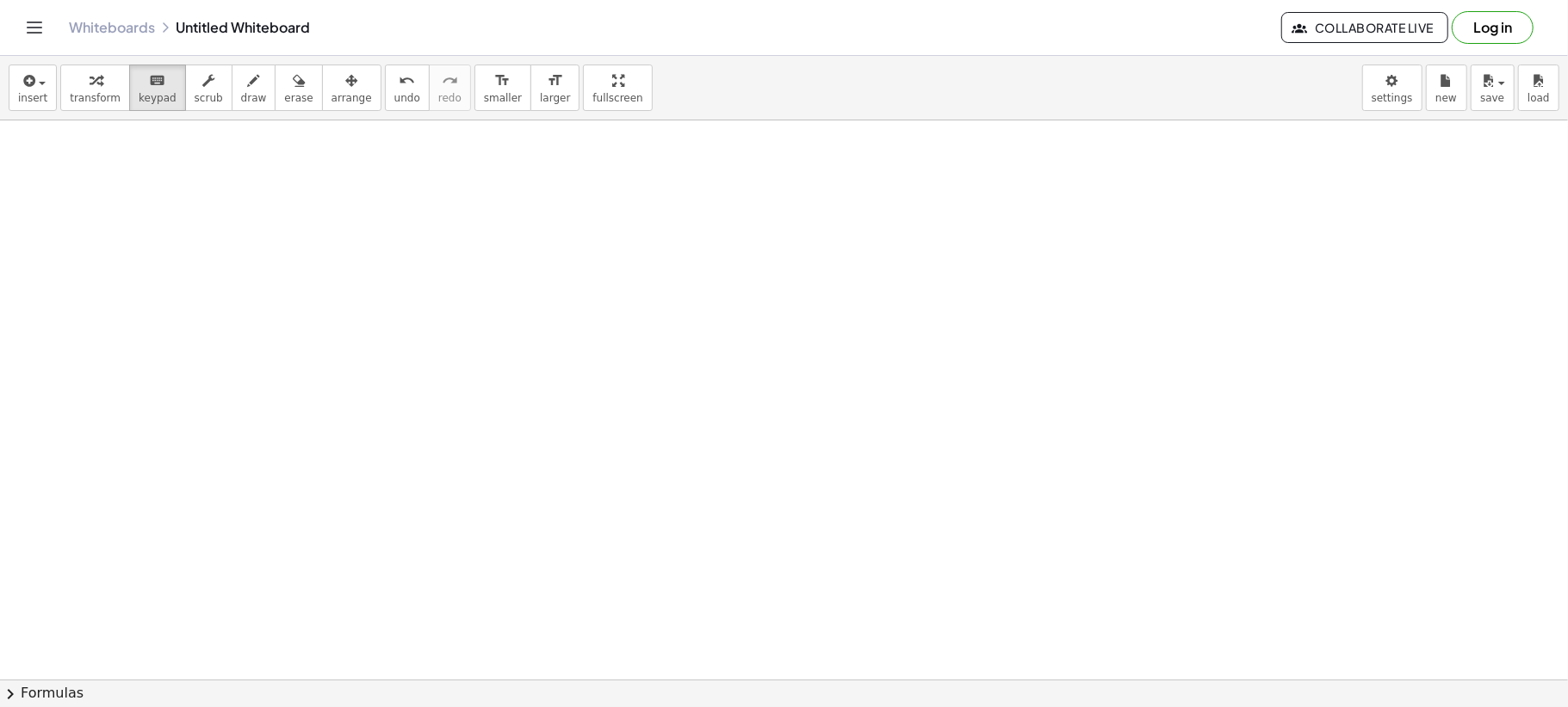
click at [38, 21] on icon "Toggle navigation" at bounding box center [34, 27] width 21 height 21
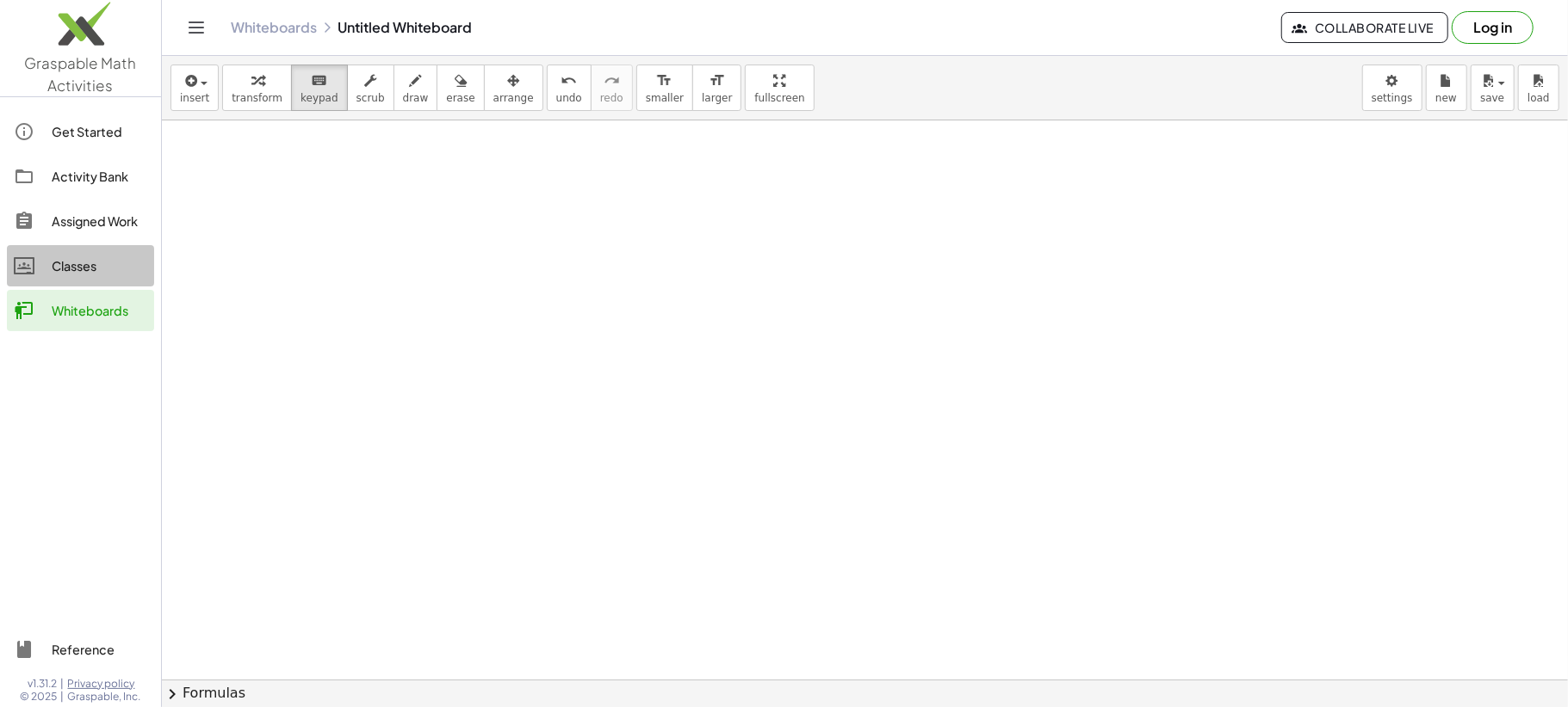
click at [90, 256] on div "Classes" at bounding box center [99, 265] width 96 height 21
click at [77, 219] on div "Assigned Work" at bounding box center [99, 220] width 96 height 21
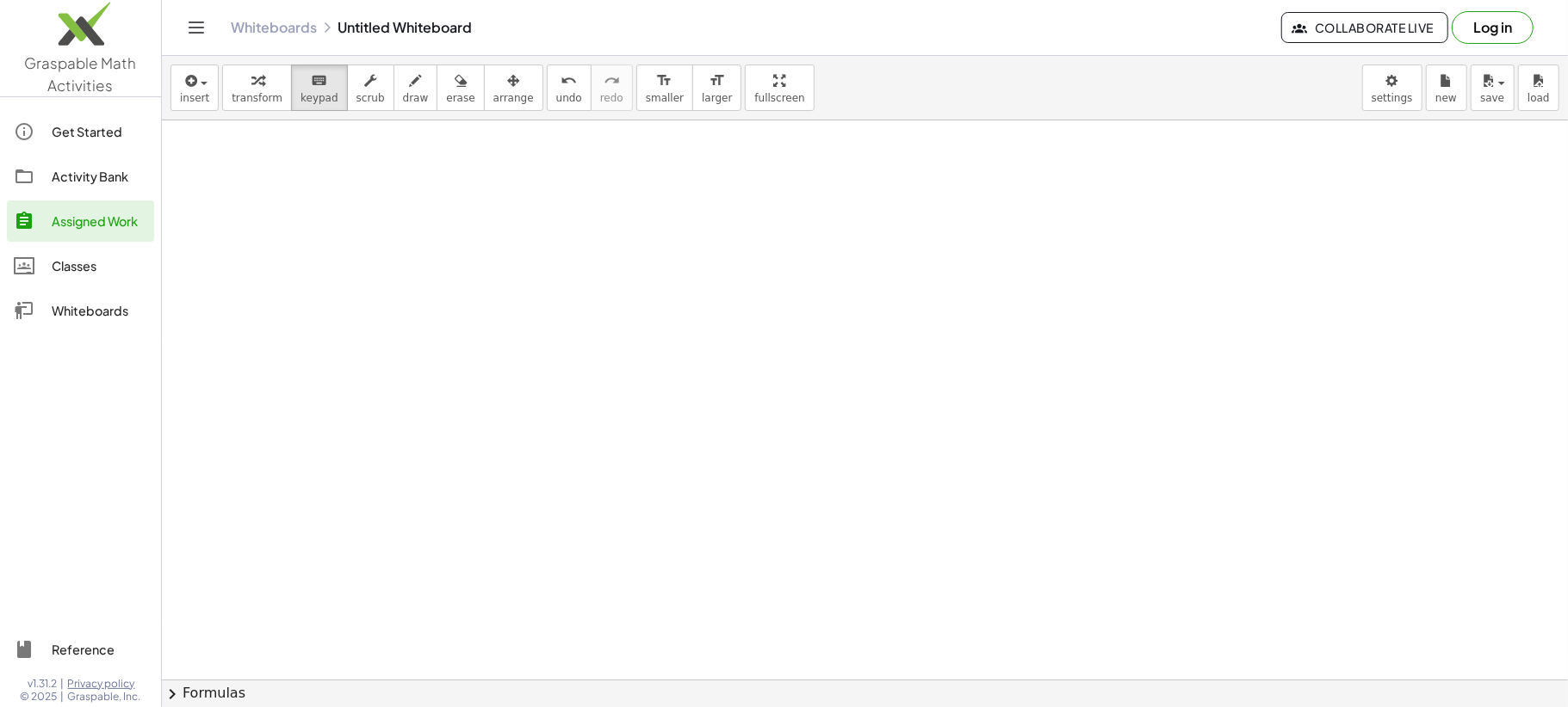
click at [105, 170] on div "Activity Bank" at bounding box center [99, 176] width 96 height 21
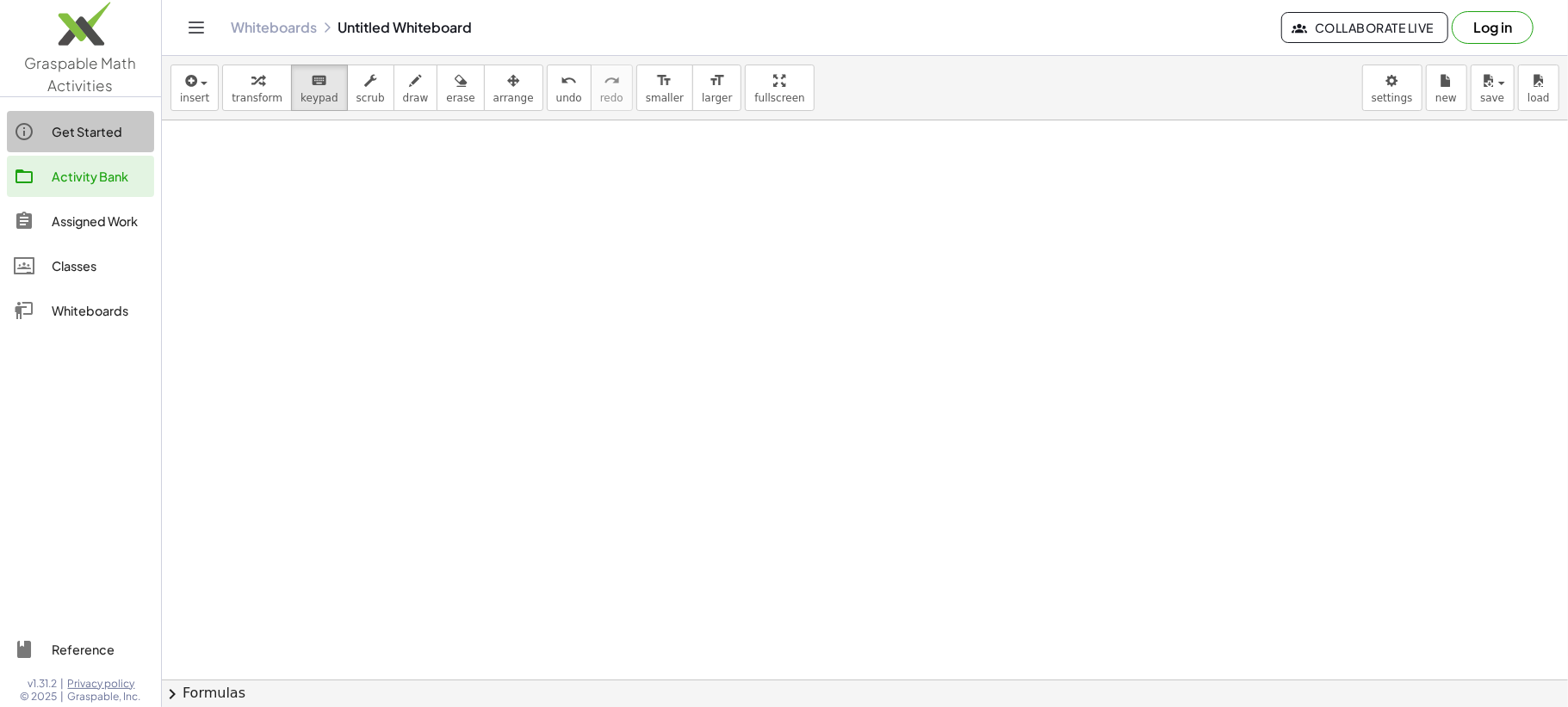
click at [98, 124] on div "Get Started" at bounding box center [99, 131] width 96 height 21
click at [201, 23] on icon "Toggle navigation" at bounding box center [197, 27] width 15 height 10
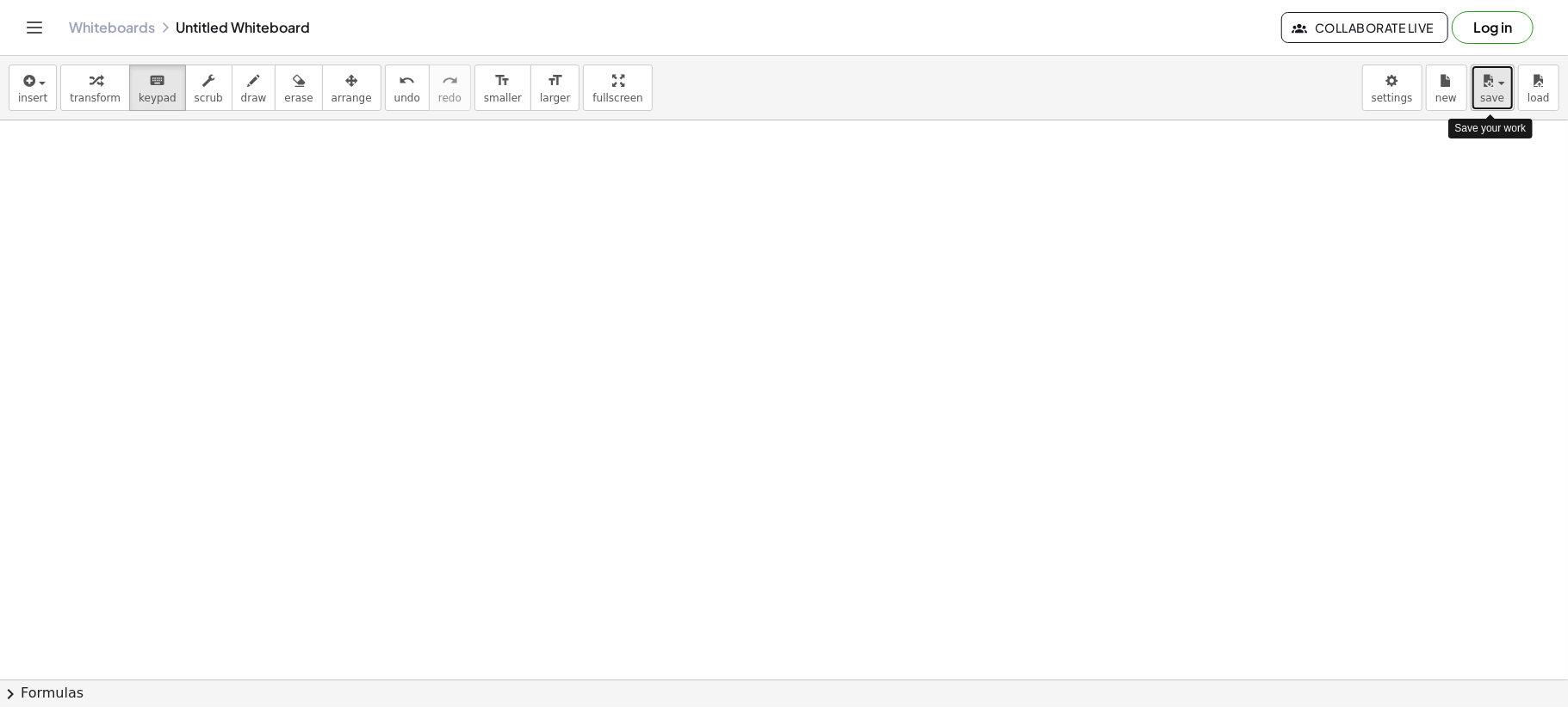
click at [1501, 93] on span "save" at bounding box center [1491, 97] width 24 height 12
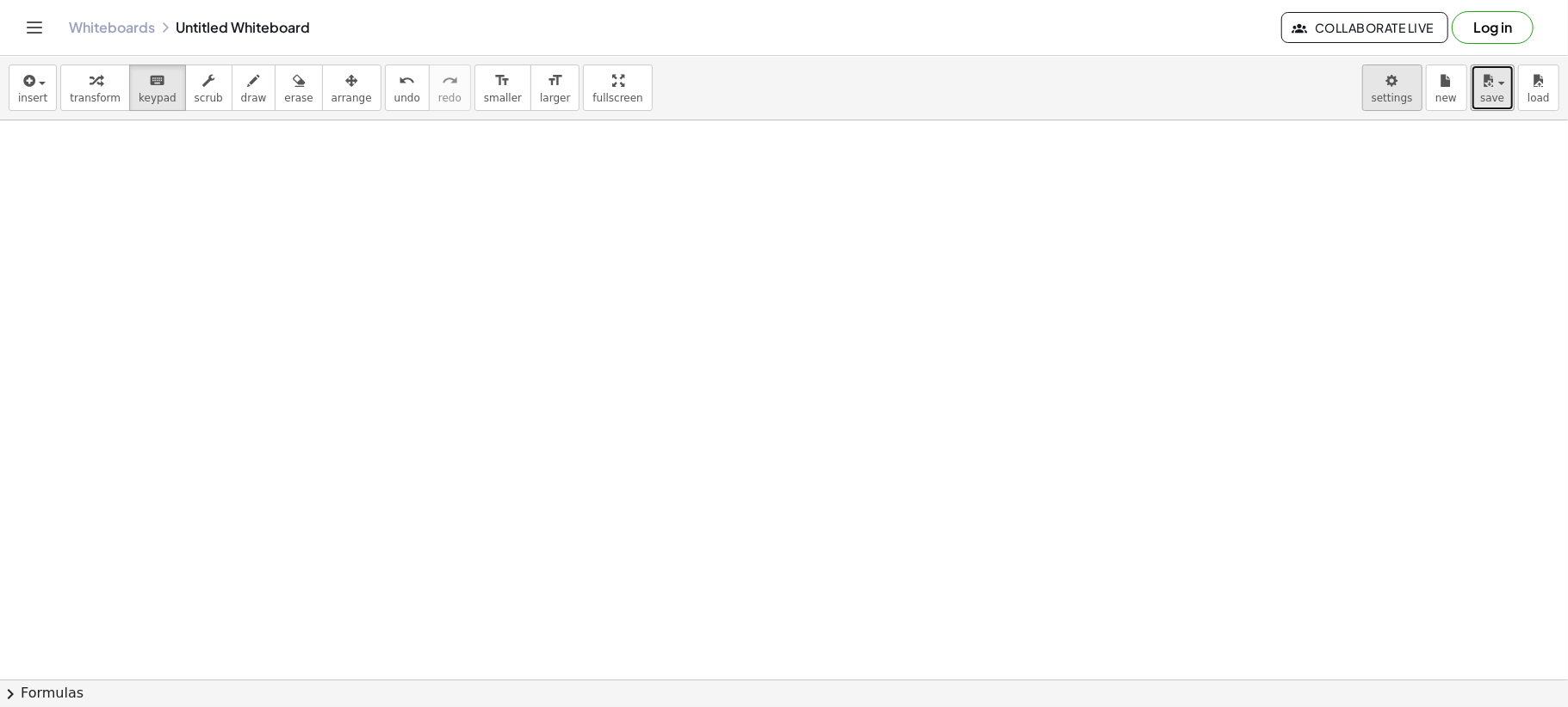
click at [1403, 93] on body "Graspable Math Activities Get Started Activity Bank Assigned Work Classes White…" at bounding box center [784, 354] width 1568 height 707
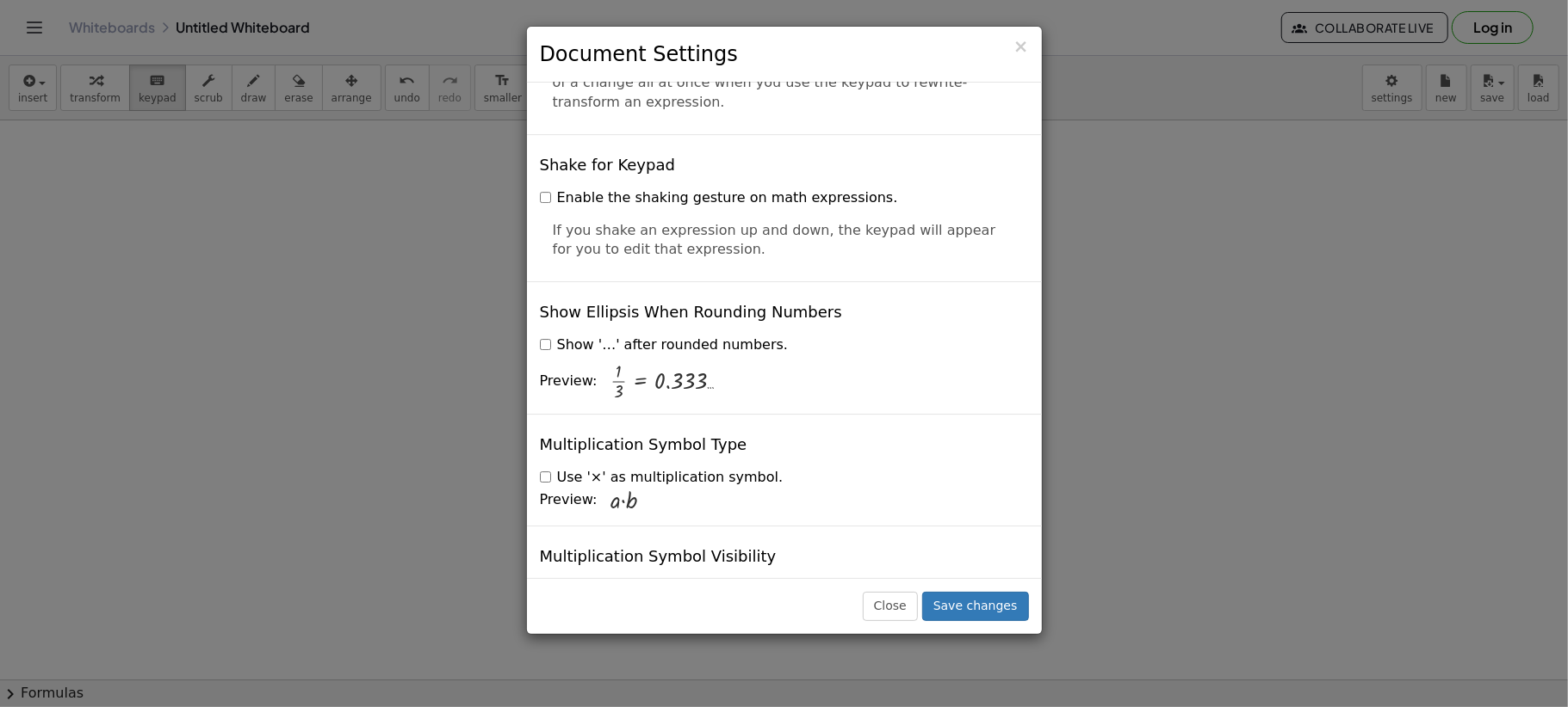
scroll to position [4116, 0]
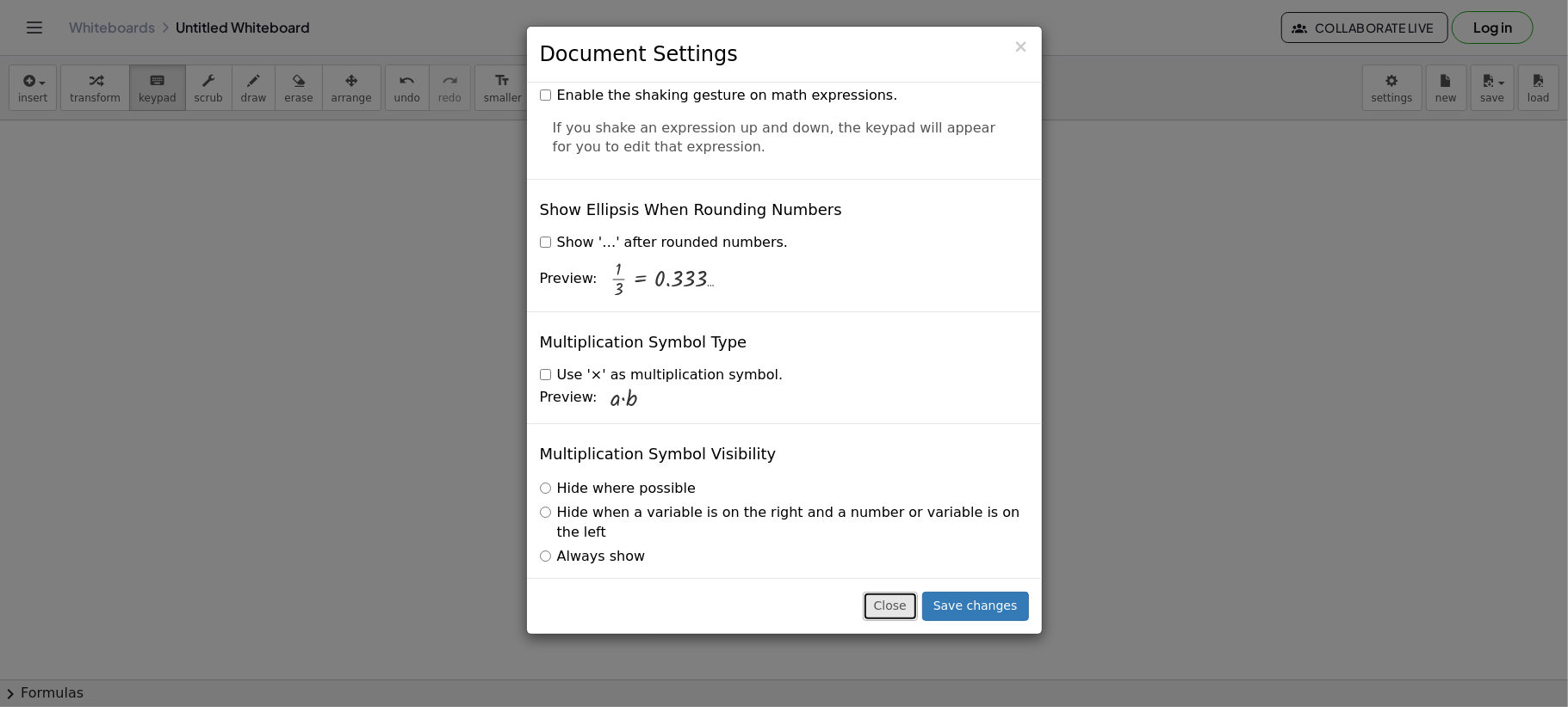
click at [892, 602] on button "Close" at bounding box center [890, 607] width 55 height 29
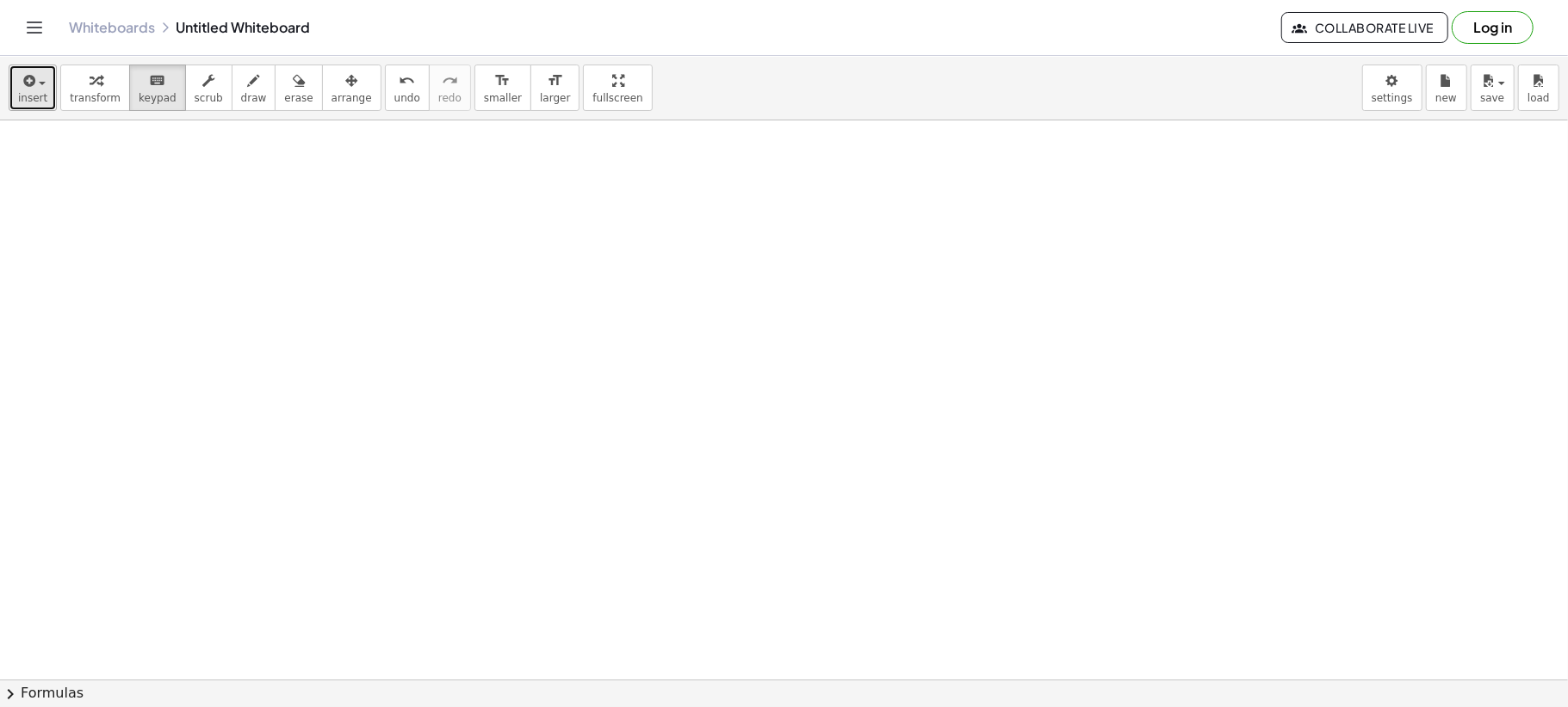
click at [36, 95] on span "insert" at bounding box center [33, 97] width 29 height 12
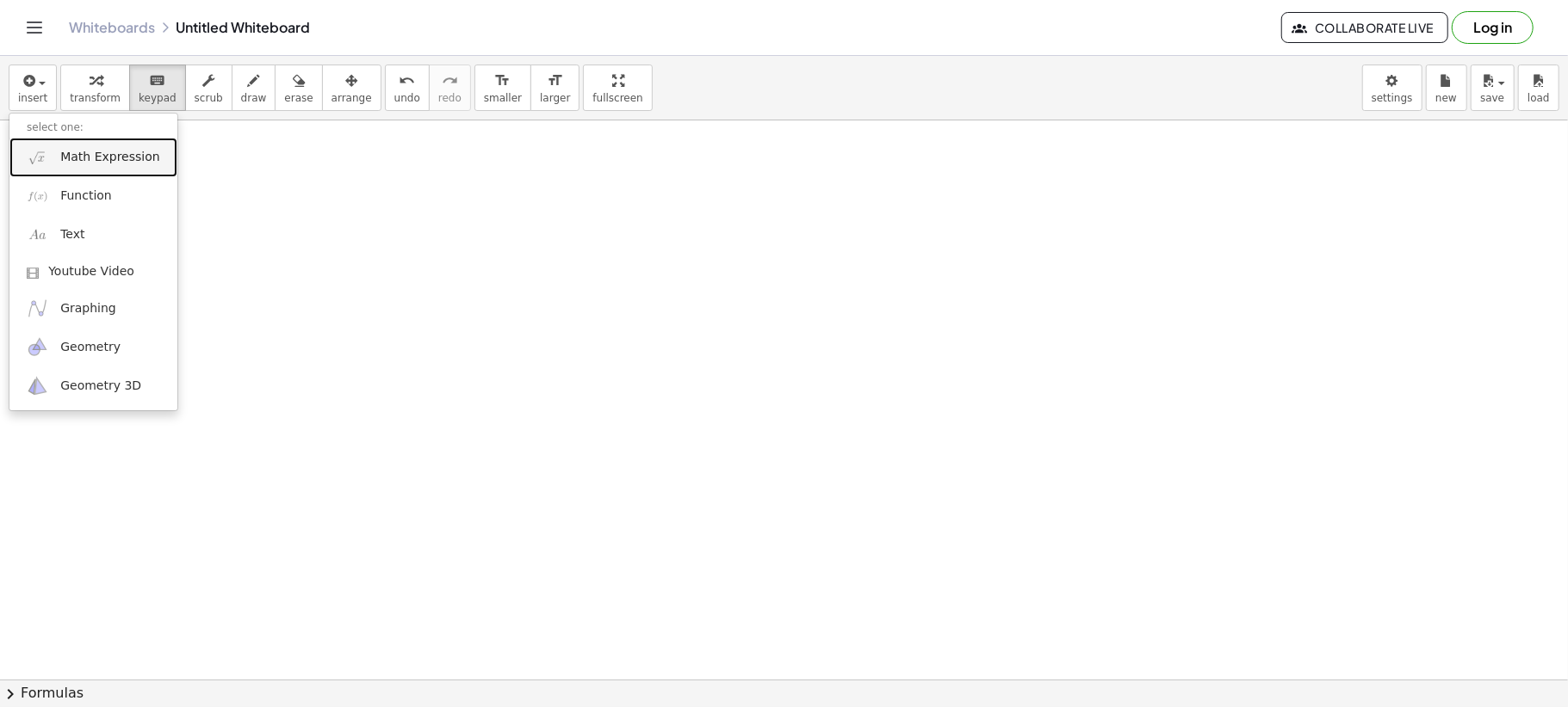
click at [90, 159] on span "Math Expression" at bounding box center [109, 157] width 99 height 17
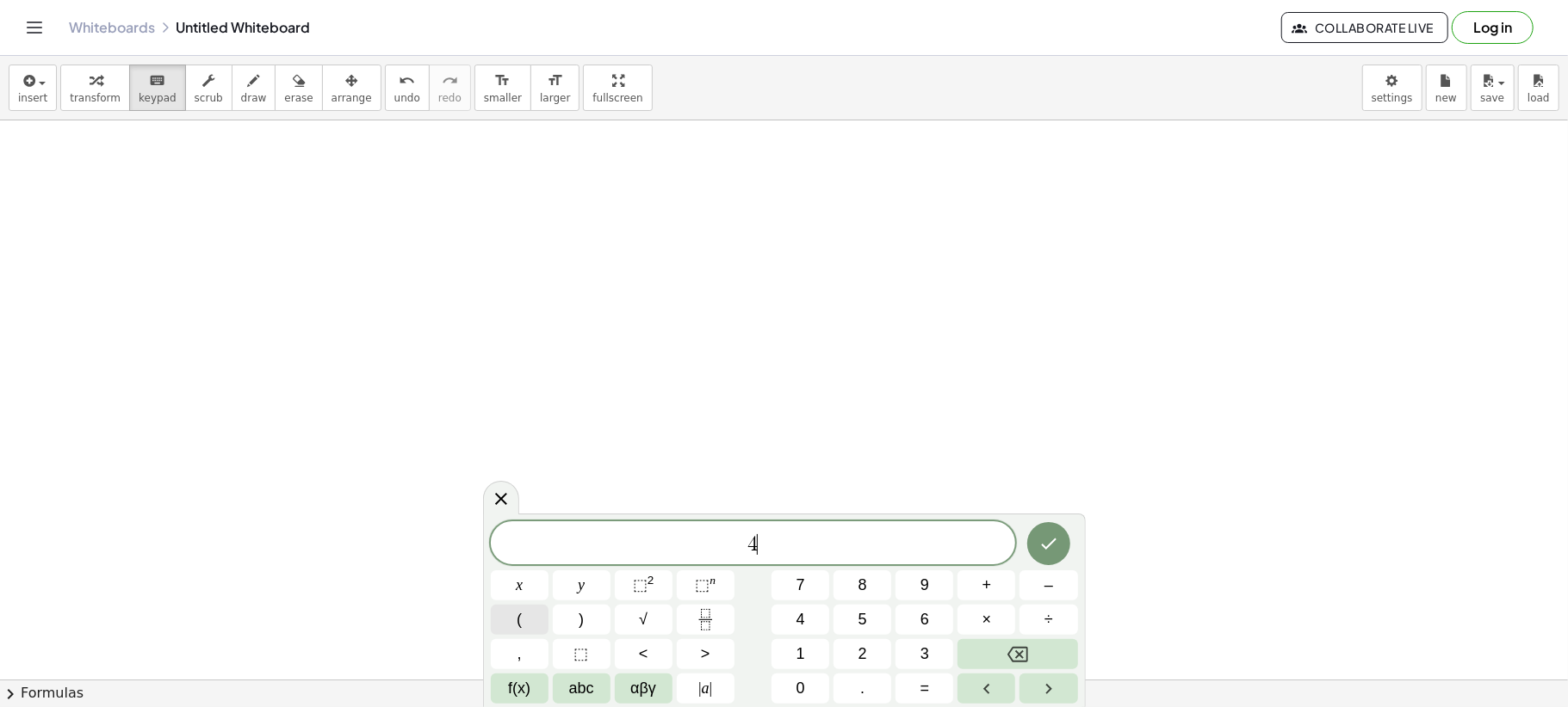
click at [520, 610] on span "(" at bounding box center [520, 620] width 5 height 23
click at [1061, 532] on button "Done" at bounding box center [1048, 541] width 43 height 43
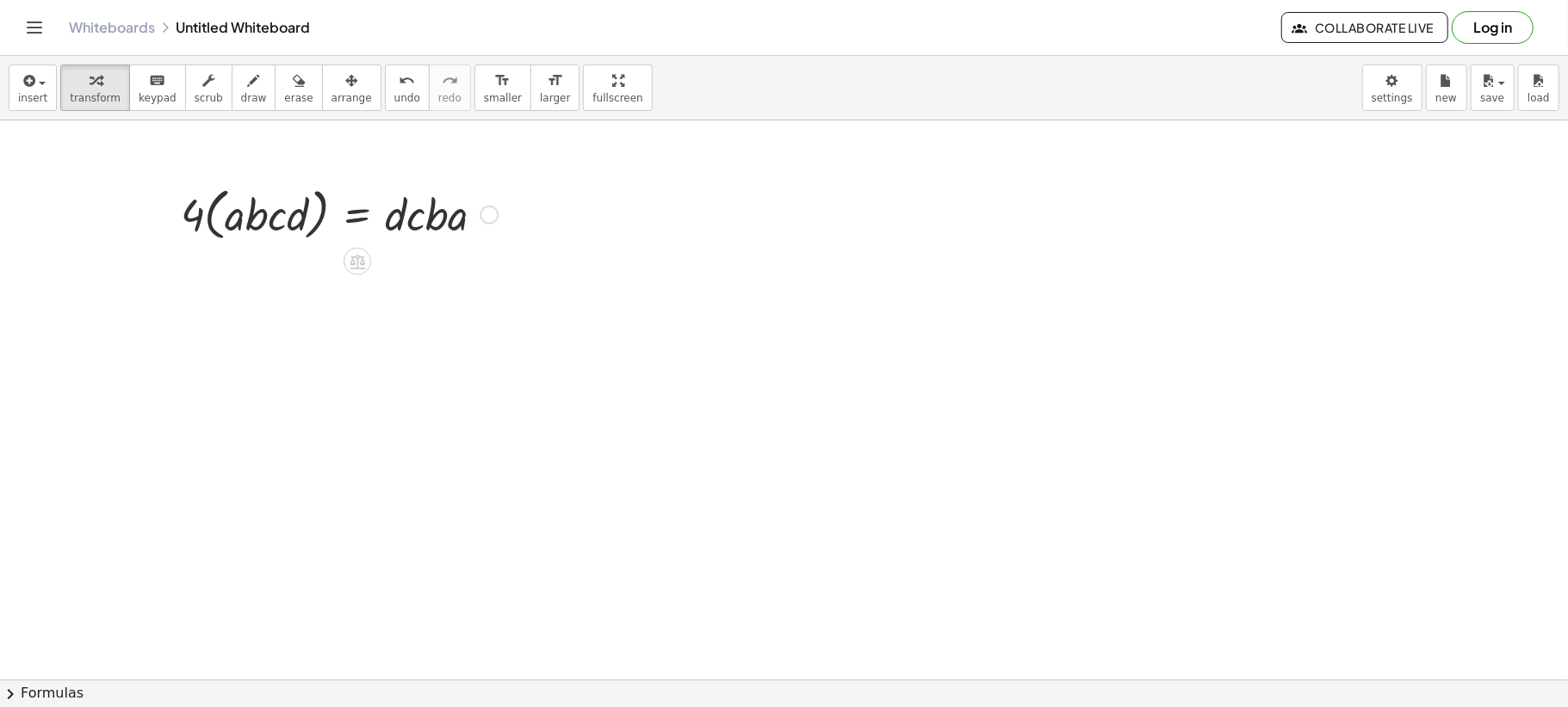
click at [411, 220] on div at bounding box center [339, 213] width 334 height 66
click at [46, 89] on button "insert" at bounding box center [32, 87] width 48 height 46
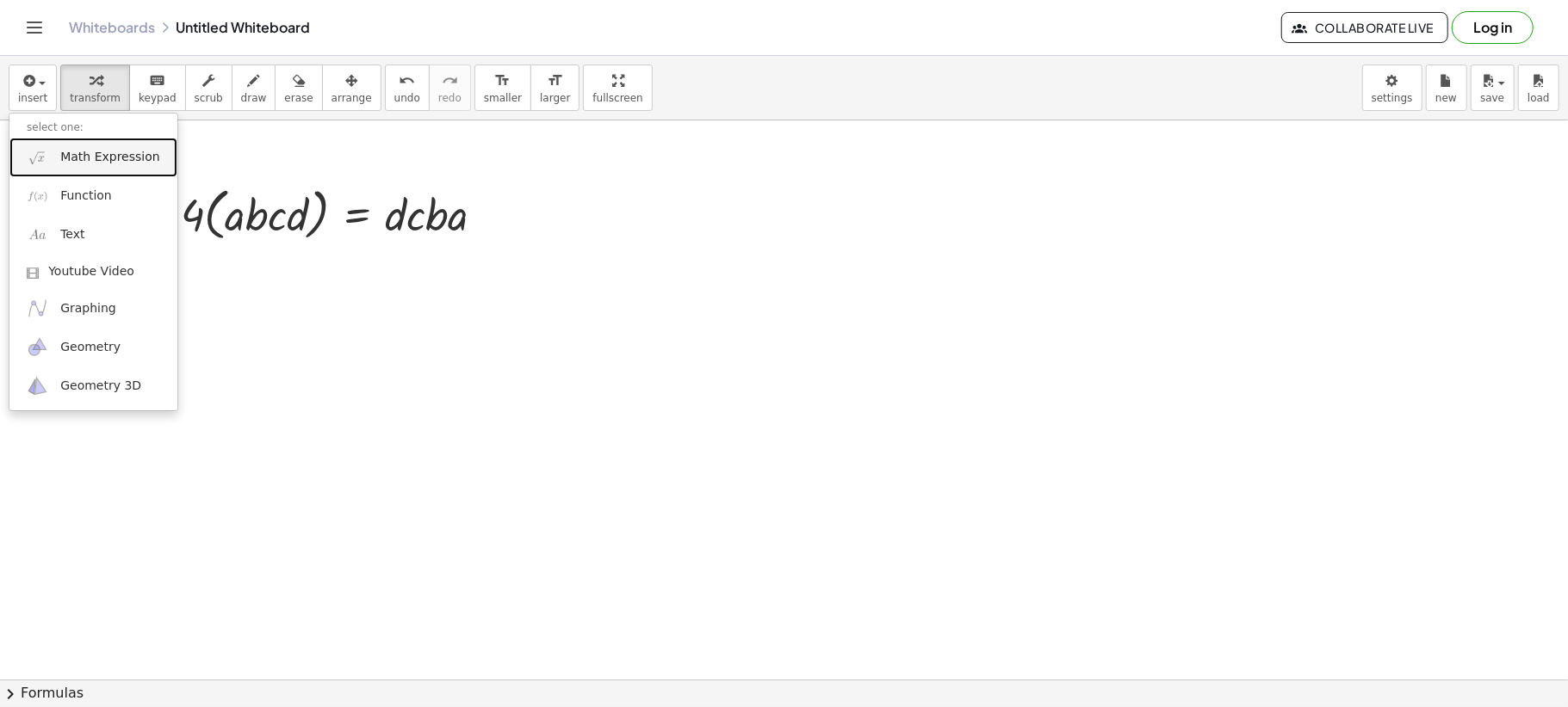
click at [117, 166] on span "Math Expression" at bounding box center [109, 157] width 99 height 17
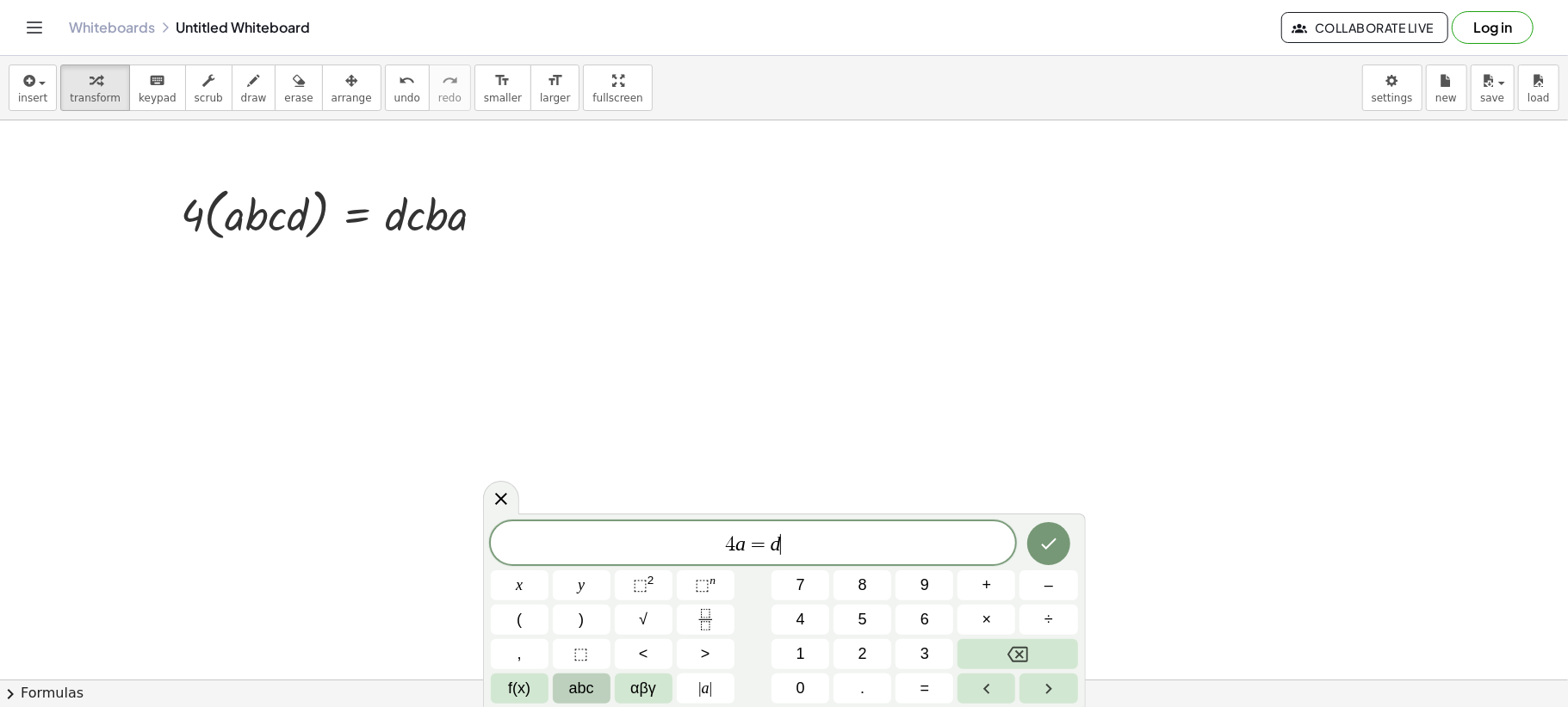
click at [579, 687] on span "abc" at bounding box center [581, 688] width 25 height 23
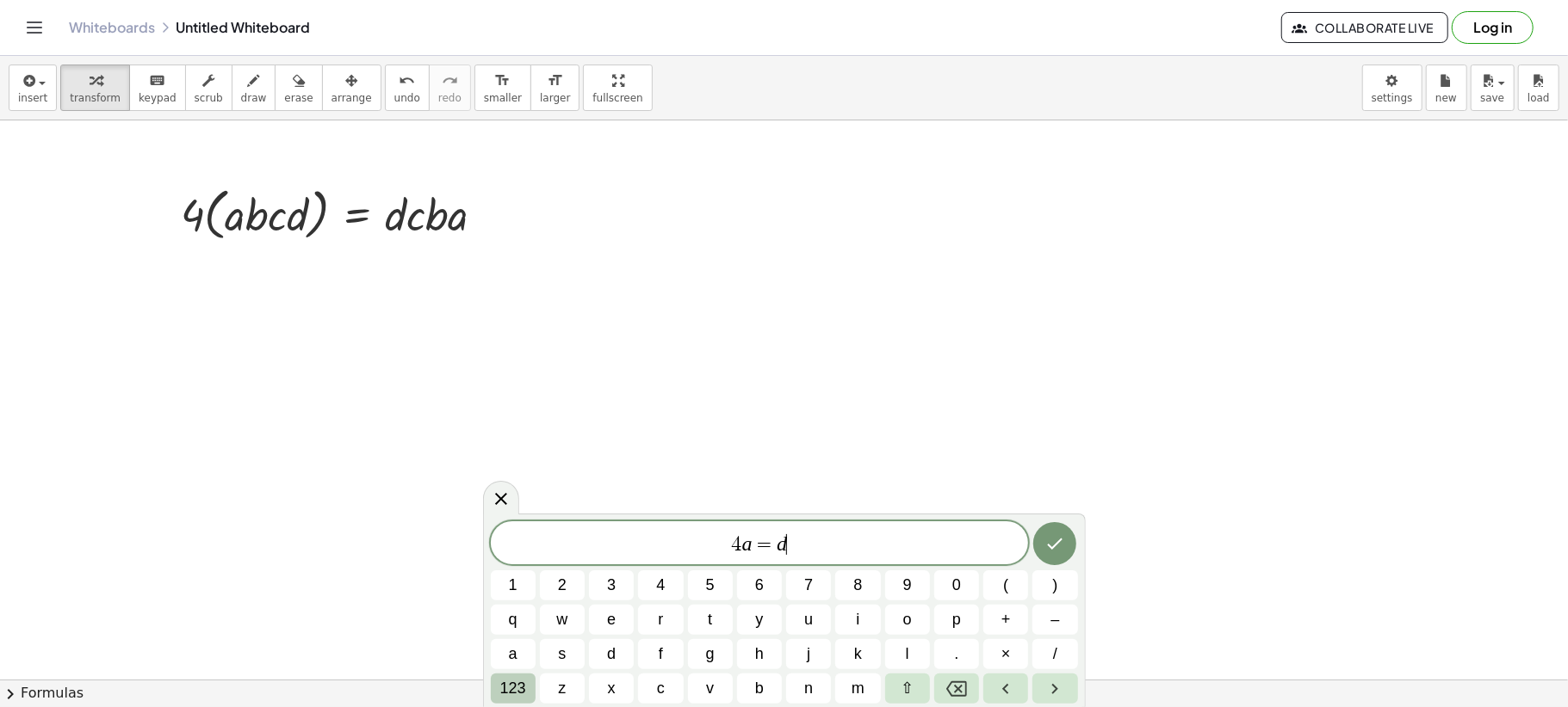
click at [504, 692] on span "123" at bounding box center [513, 688] width 26 height 23
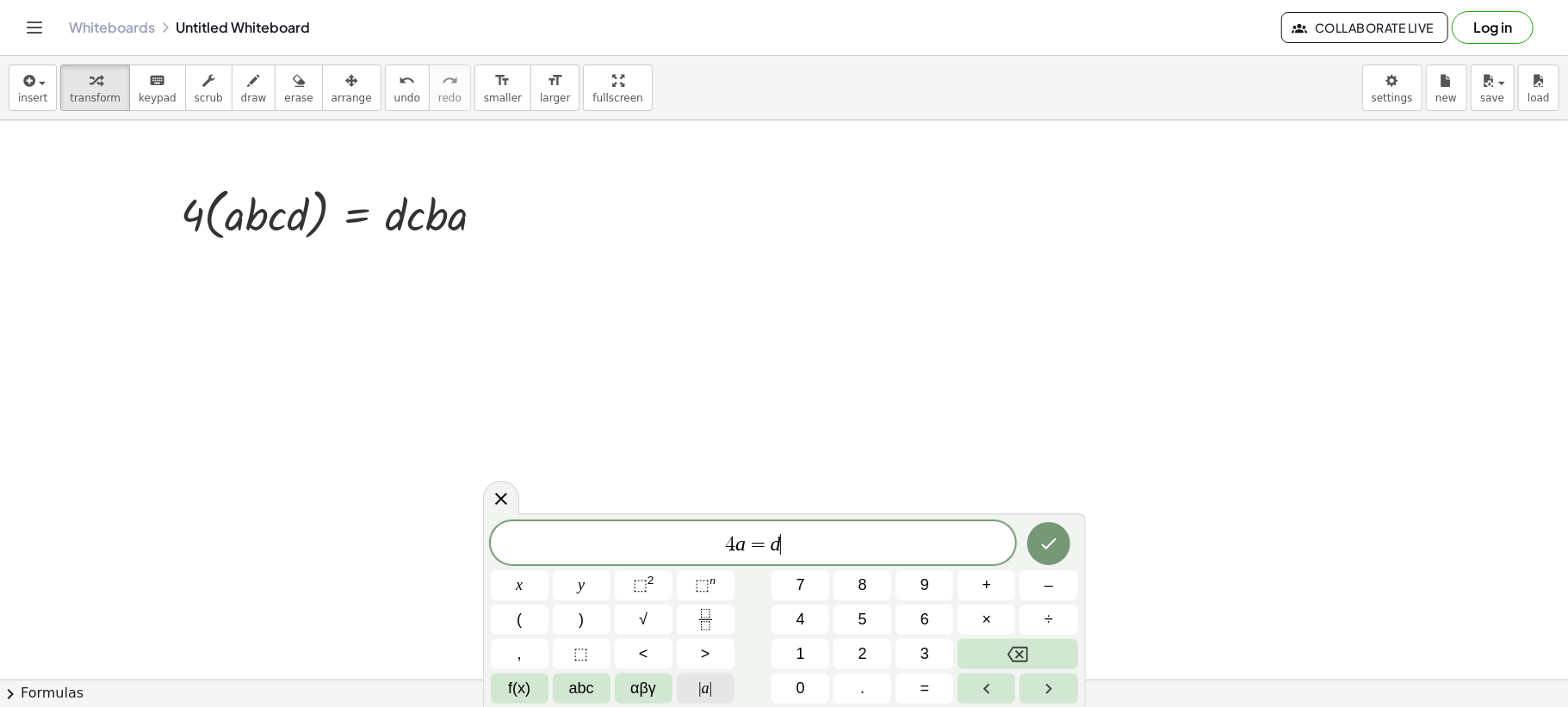
click at [698, 696] on span "|" at bounding box center [700, 688] width 4 height 17
click at [642, 695] on span "αβγ" at bounding box center [643, 688] width 26 height 23
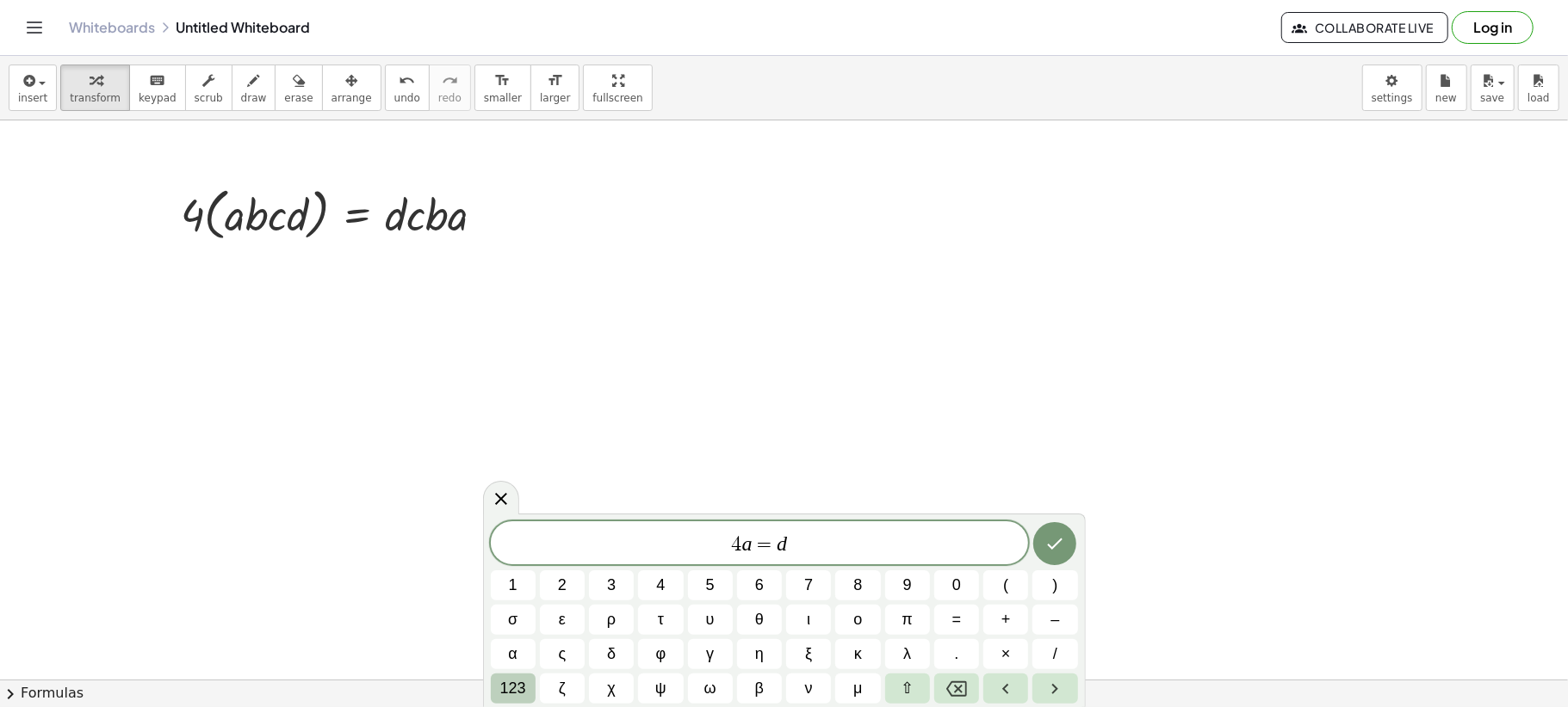
click at [521, 681] on span "123" at bounding box center [513, 688] width 26 height 23
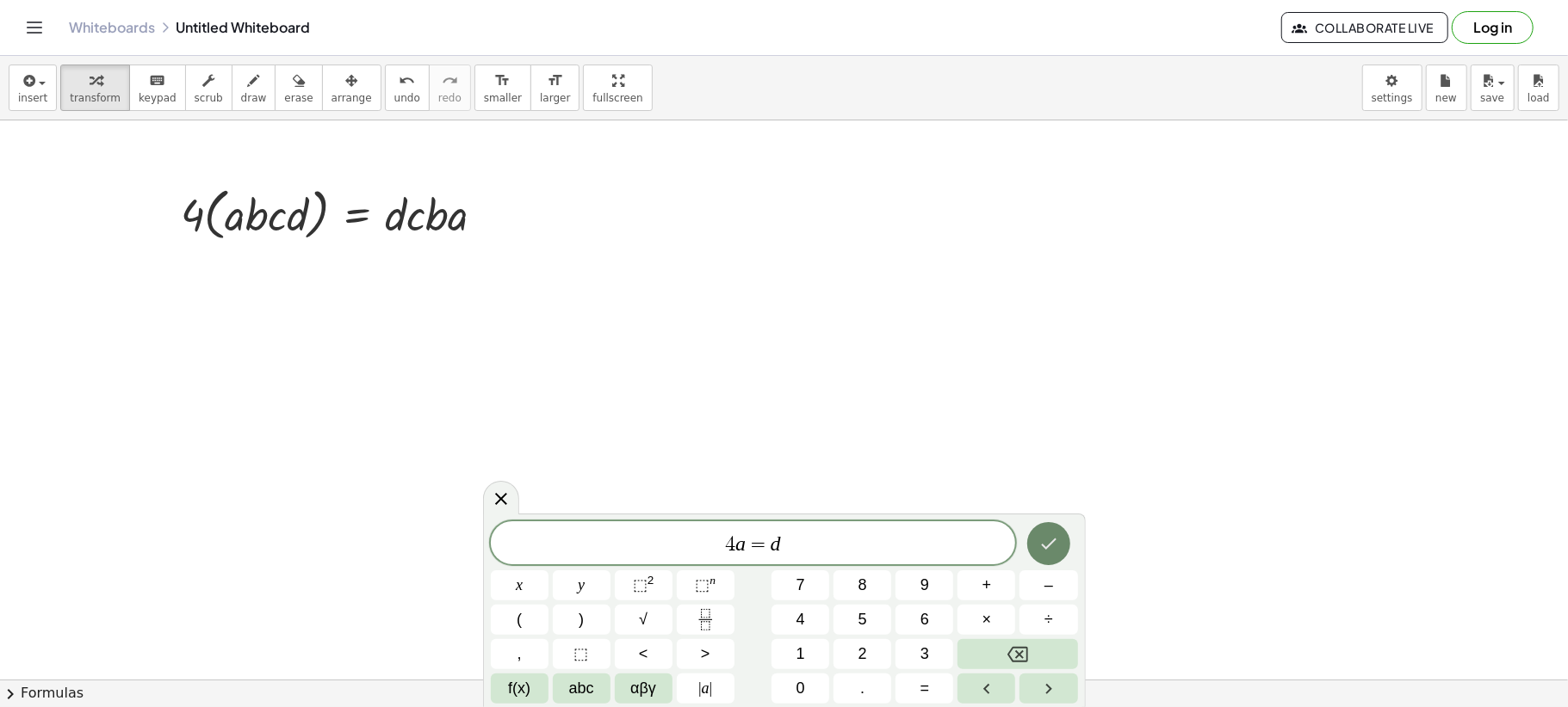
click at [1054, 541] on icon "Done" at bounding box center [1048, 544] width 15 height 11
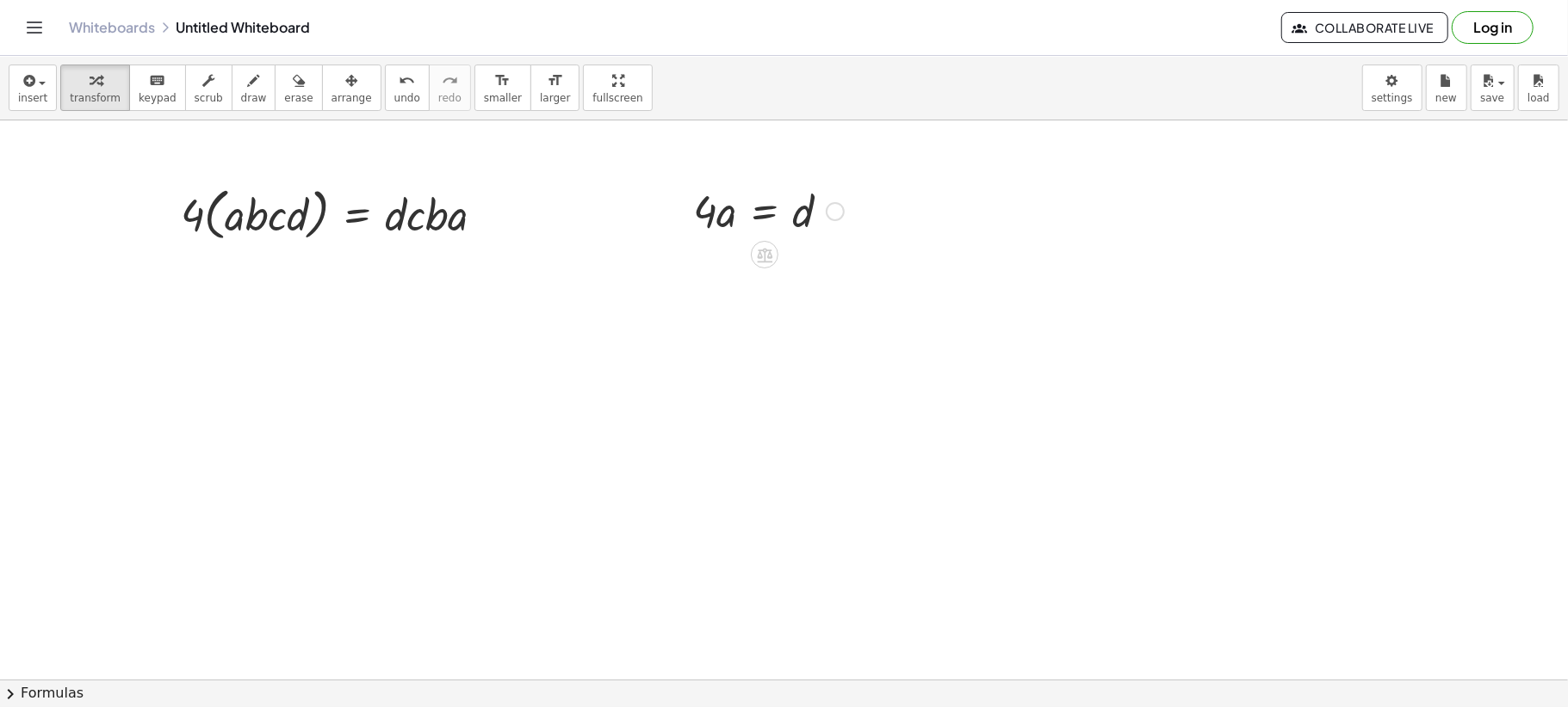
click at [810, 211] on div at bounding box center [769, 210] width 168 height 58
click at [149, 87] on icon "keyboard" at bounding box center [157, 80] width 16 height 21
click at [799, 225] on div at bounding box center [769, 210] width 168 height 58
click at [769, 218] on div at bounding box center [753, 211] width 120 height 50
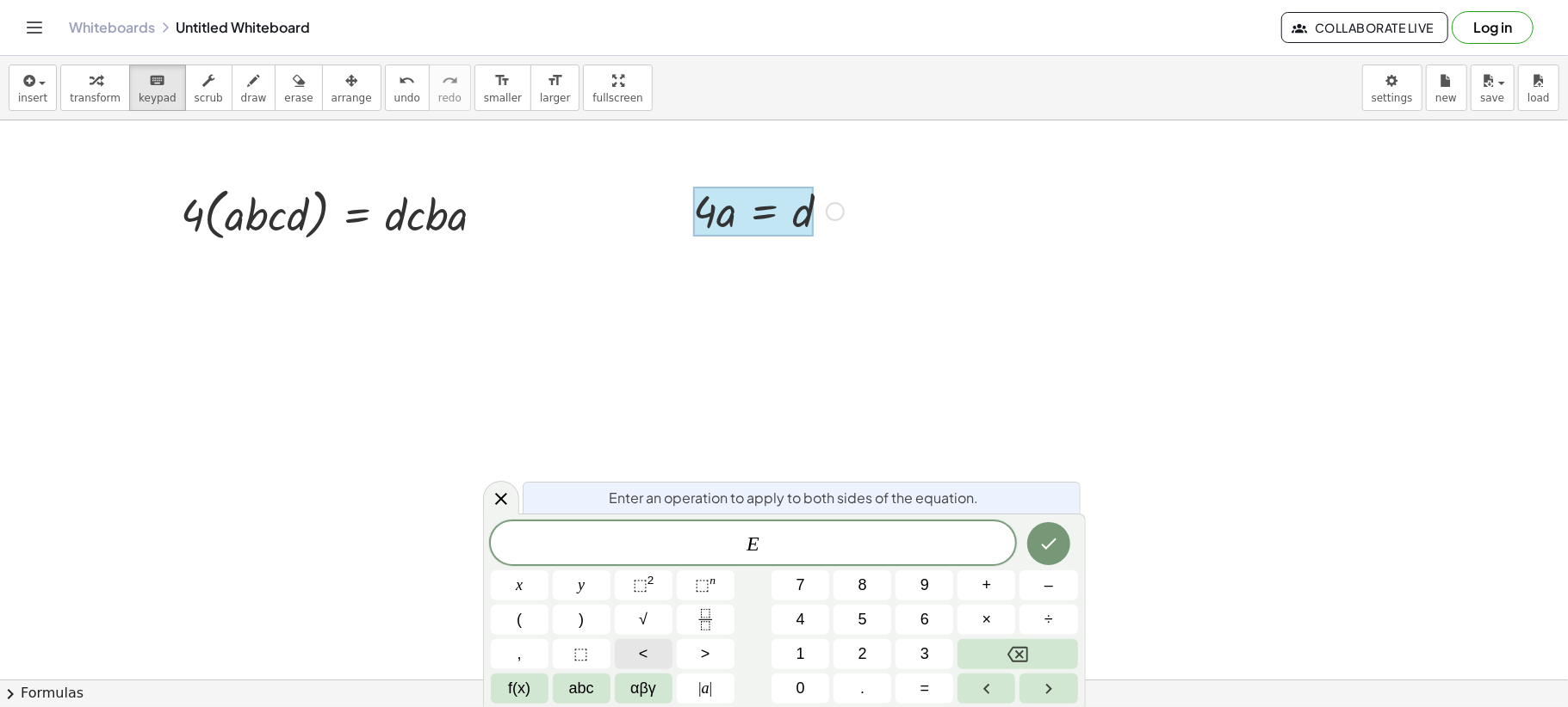
click at [649, 649] on button "<" at bounding box center [643, 654] width 57 height 30
click at [1040, 542] on icon "Done" at bounding box center [1048, 543] width 21 height 21
click at [1048, 548] on icon "Done" at bounding box center [1048, 543] width 21 height 21
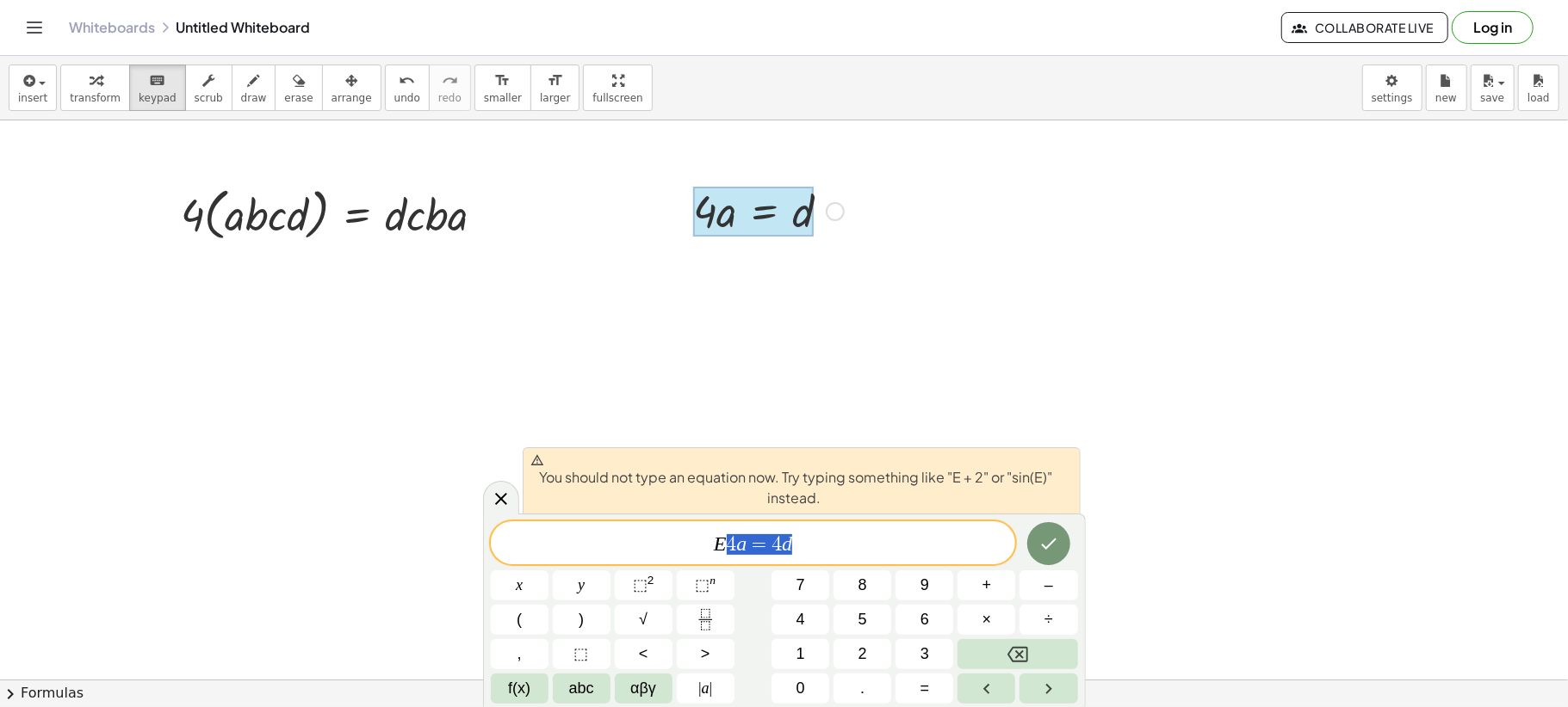
drag, startPoint x: 769, startPoint y: 548, endPoint x: 727, endPoint y: 542, distance: 42.4
click at [727, 542] on span "E 4 a = 4 d" at bounding box center [753, 545] width 525 height 24
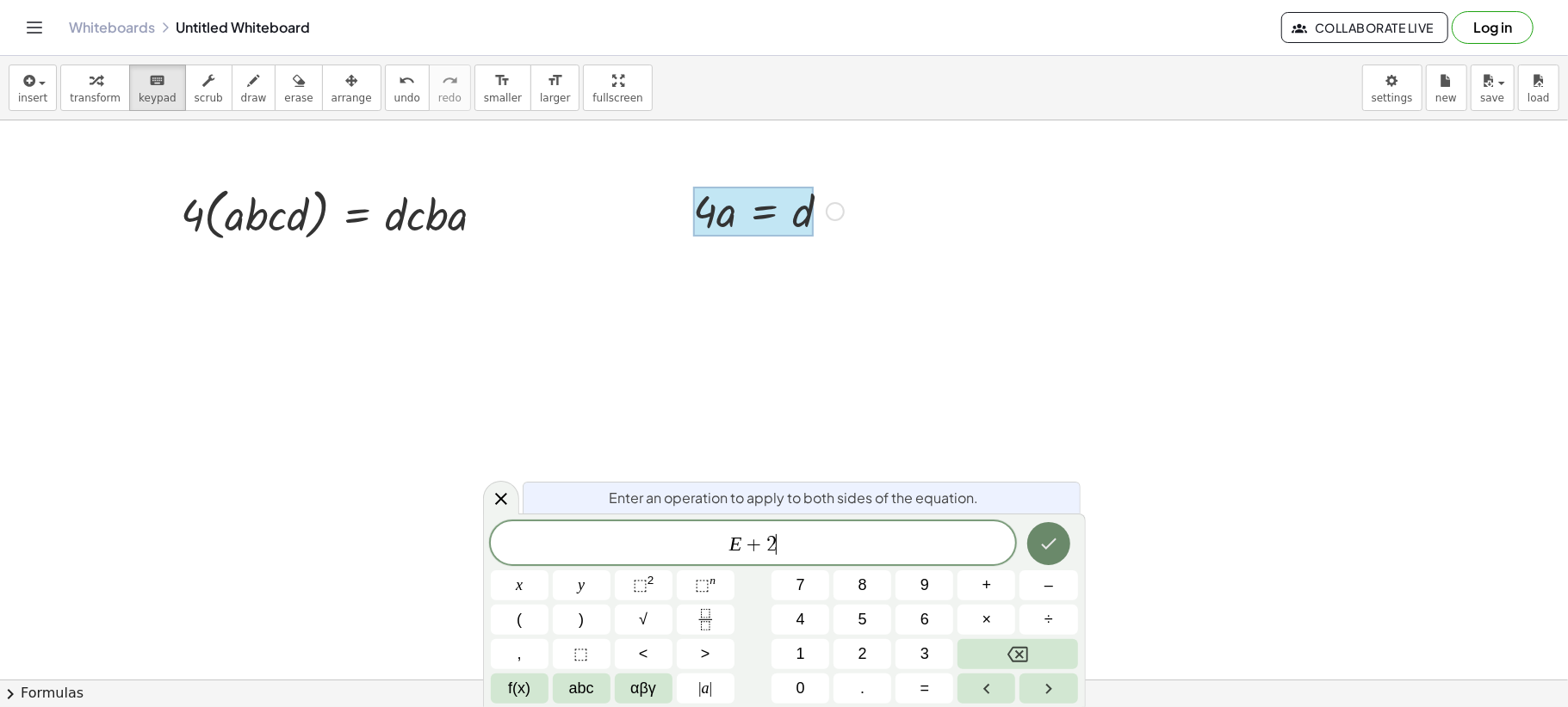
click at [1040, 544] on icon "Done" at bounding box center [1048, 543] width 21 height 21
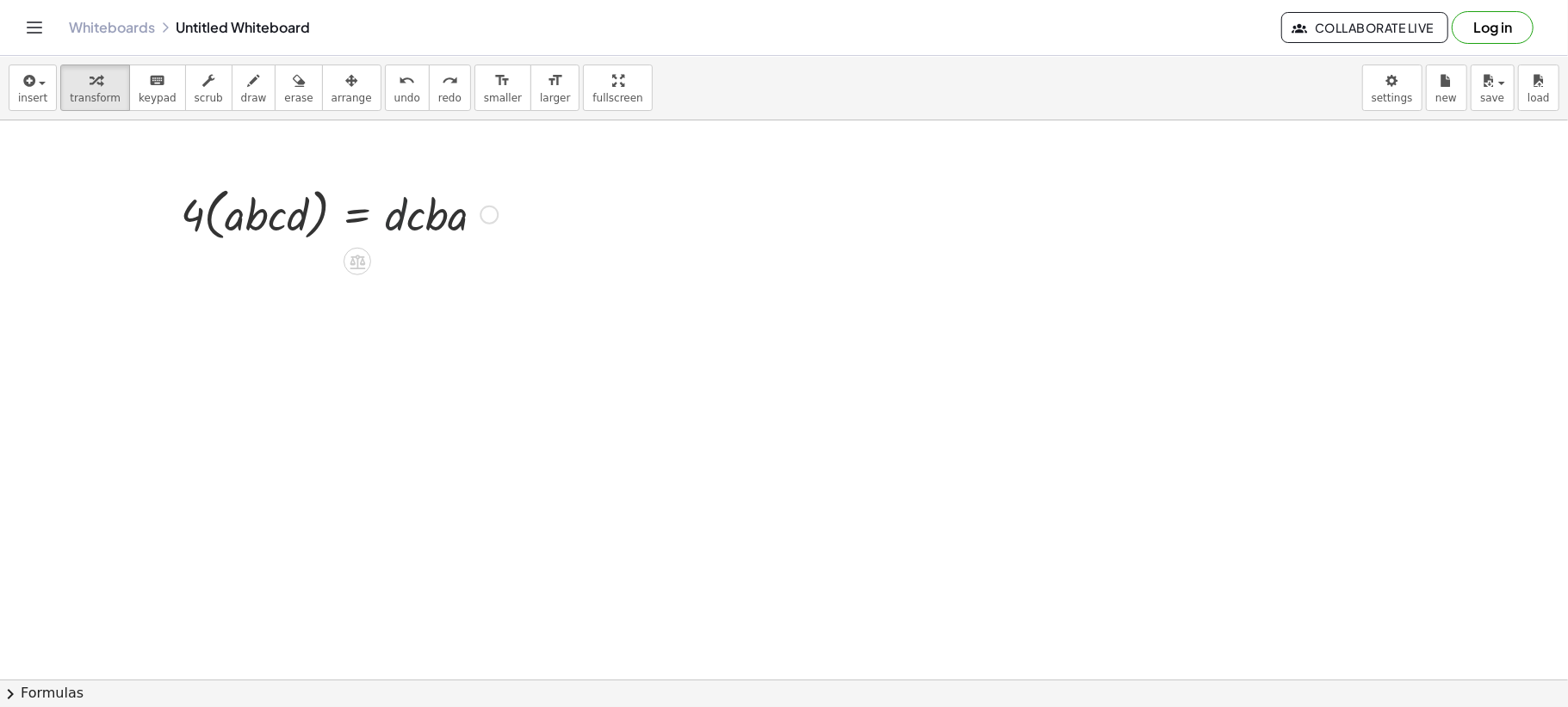
click at [397, 224] on div at bounding box center [339, 213] width 334 height 66
click at [346, 86] on icon "button" at bounding box center [351, 80] width 12 height 21
click at [441, 83] on icon "redo" at bounding box center [449, 80] width 16 height 21
